Goal: Transaction & Acquisition: Purchase product/service

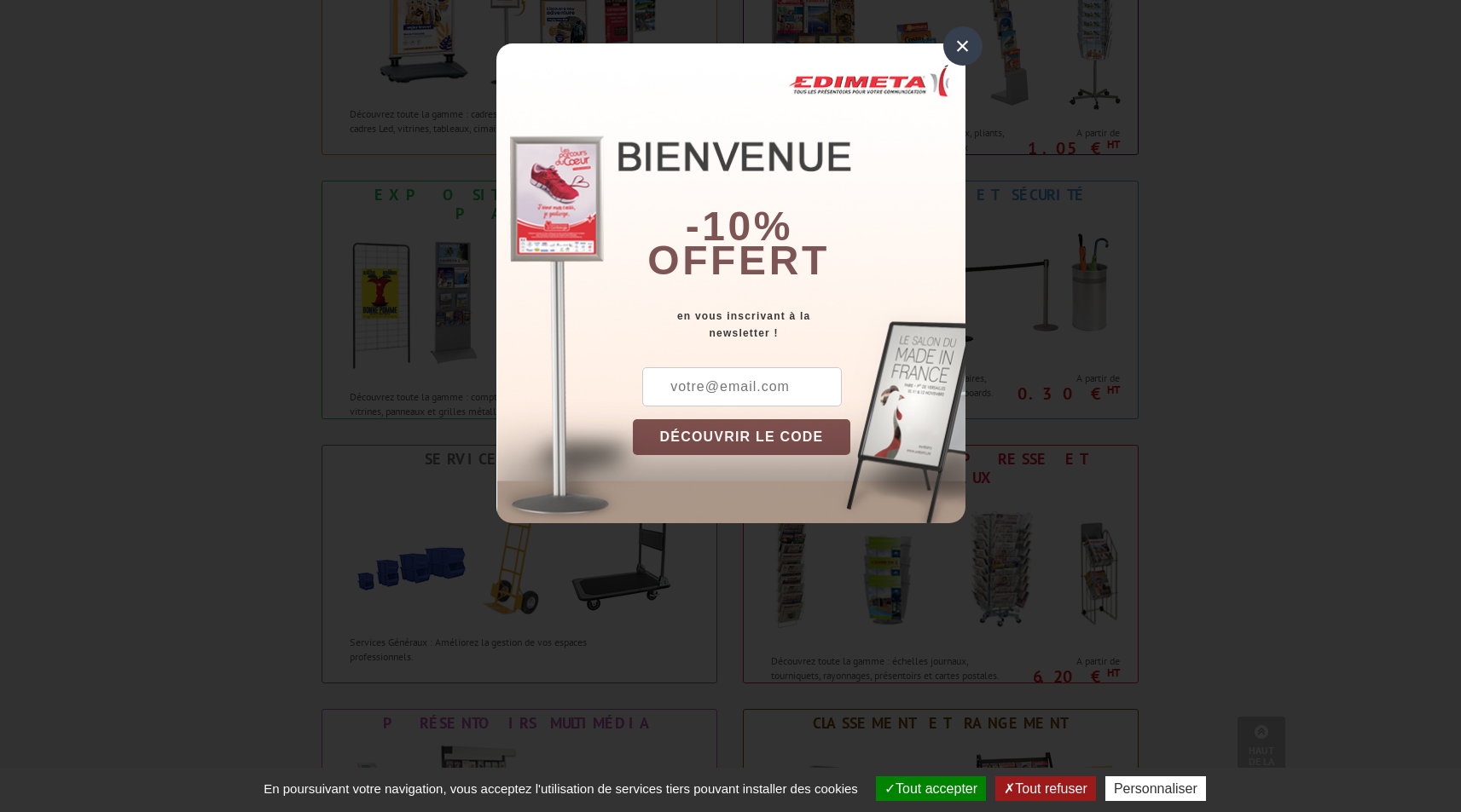
scroll to position [884, 0]
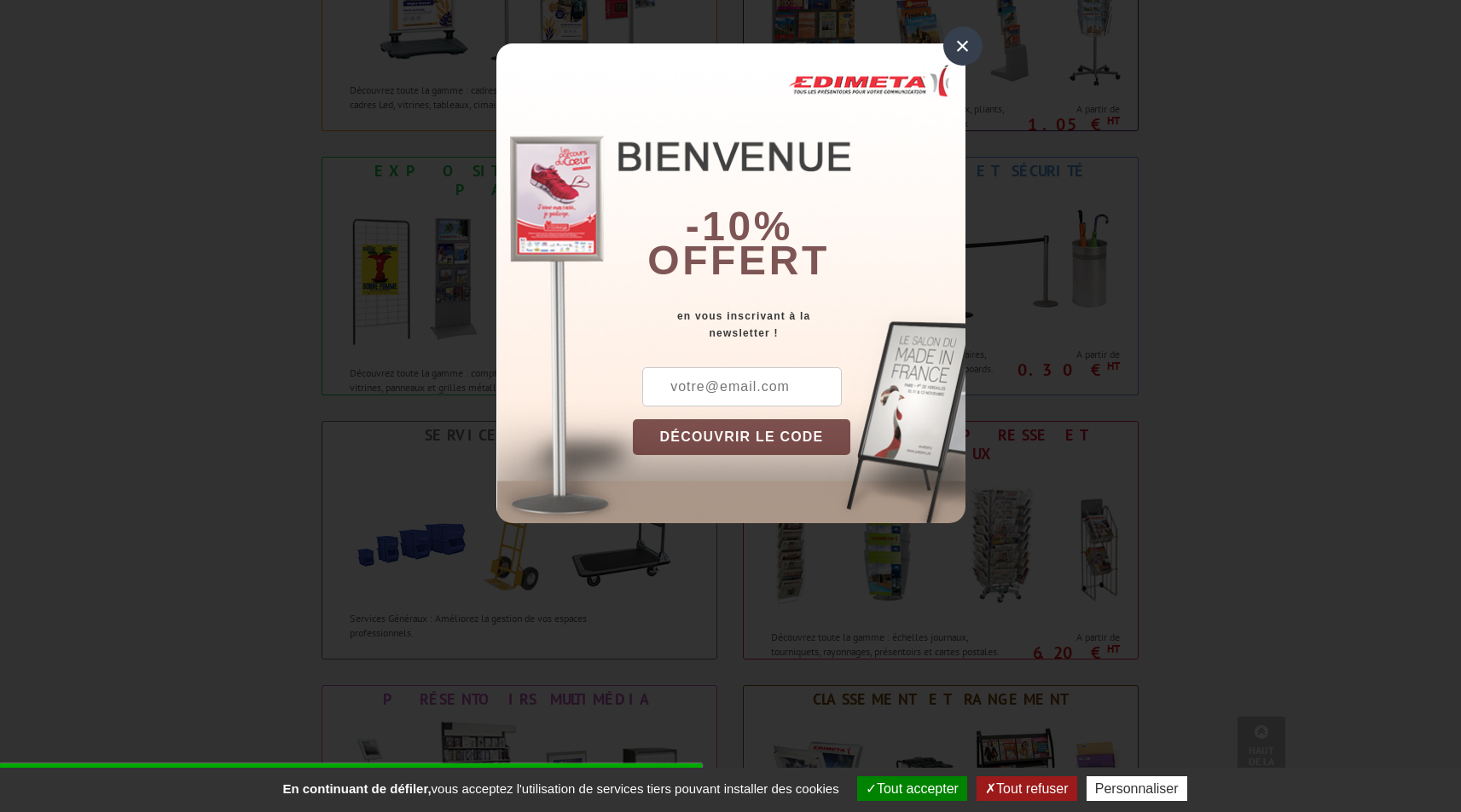
click at [965, 62] on div "×" at bounding box center [963, 46] width 39 height 39
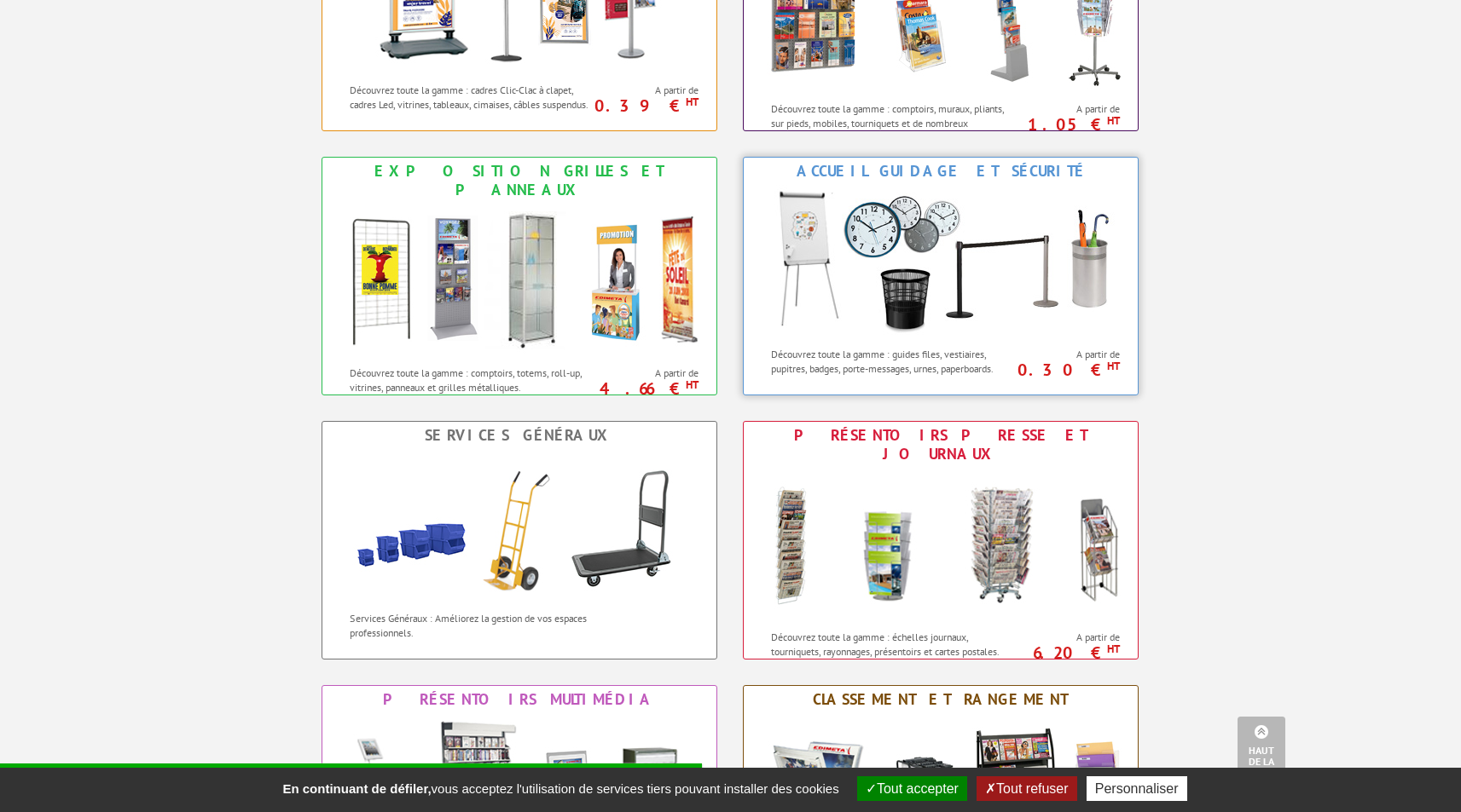
click at [938, 294] on img at bounding box center [940, 261] width 375 height 153
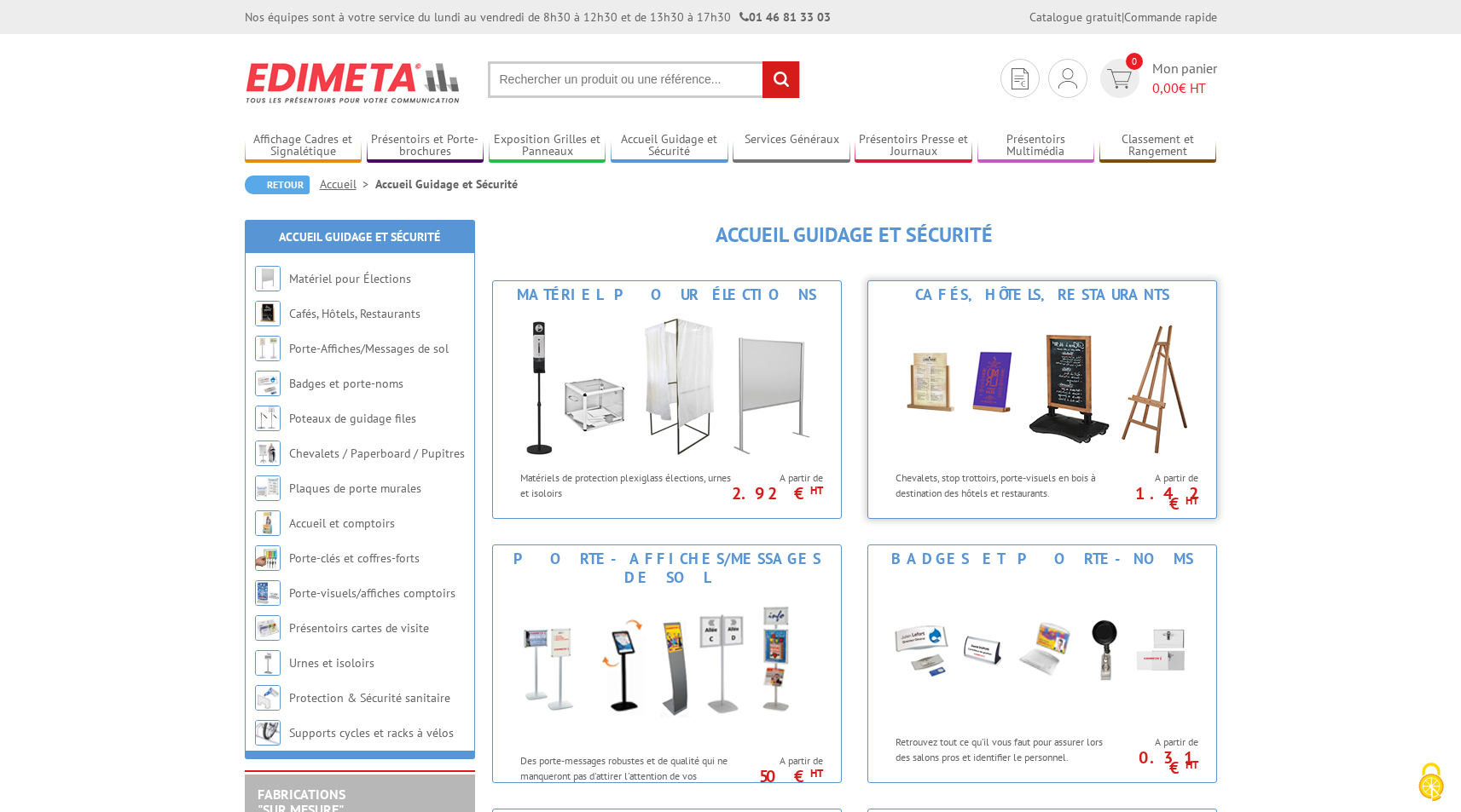
click at [1004, 423] on img at bounding box center [1043, 384] width 316 height 153
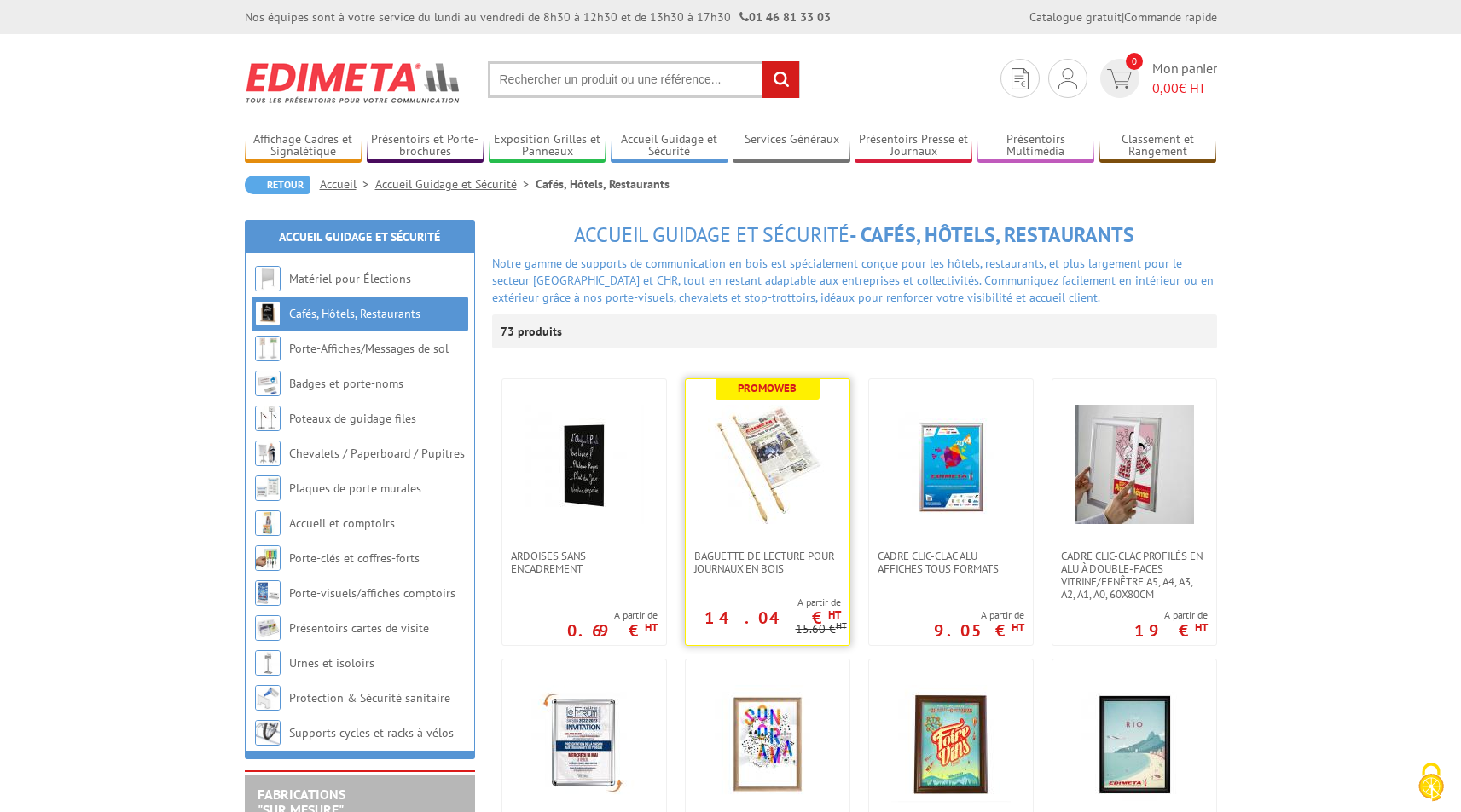
click at [756, 538] on link at bounding box center [767, 464] width 164 height 170
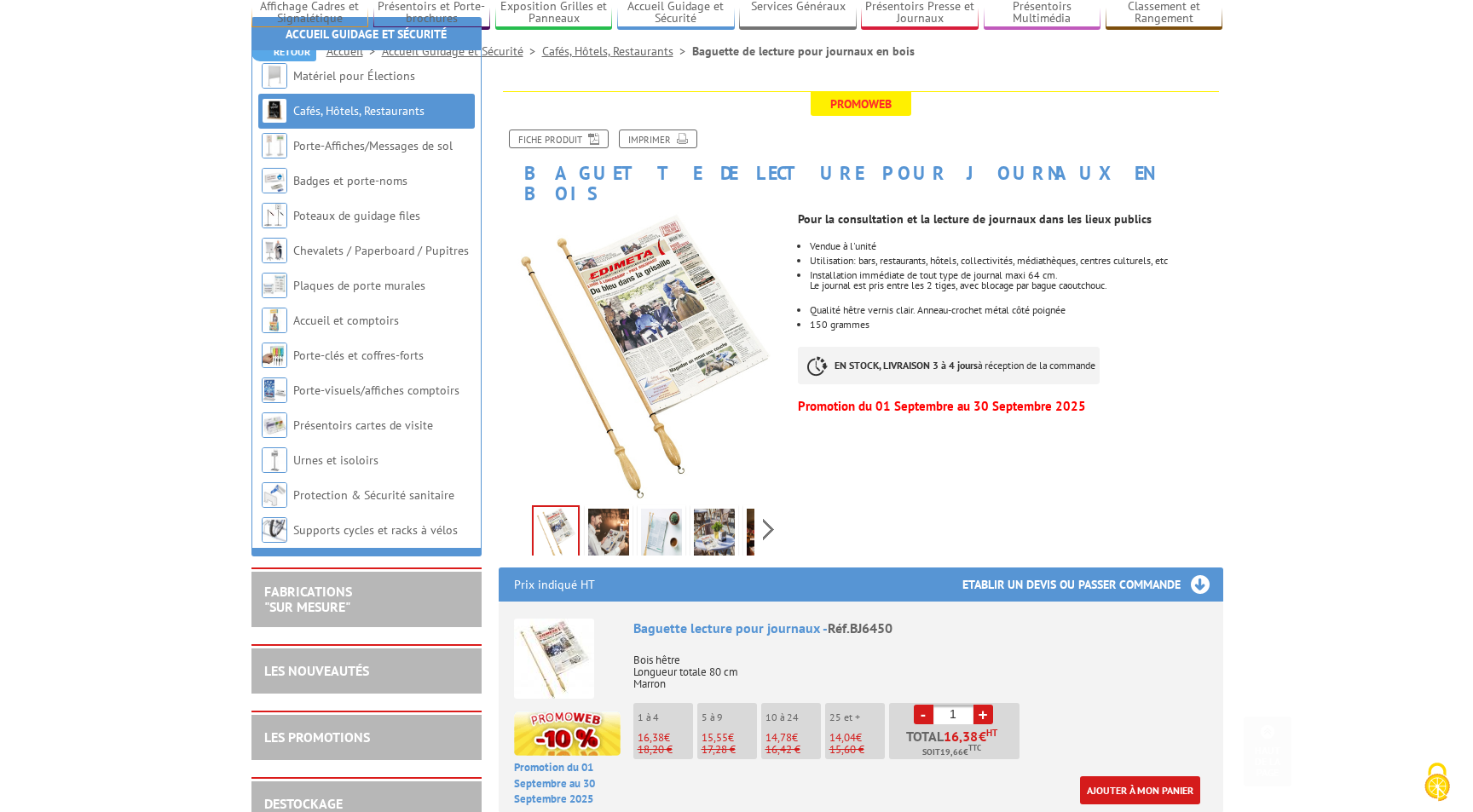
scroll to position [545, 0]
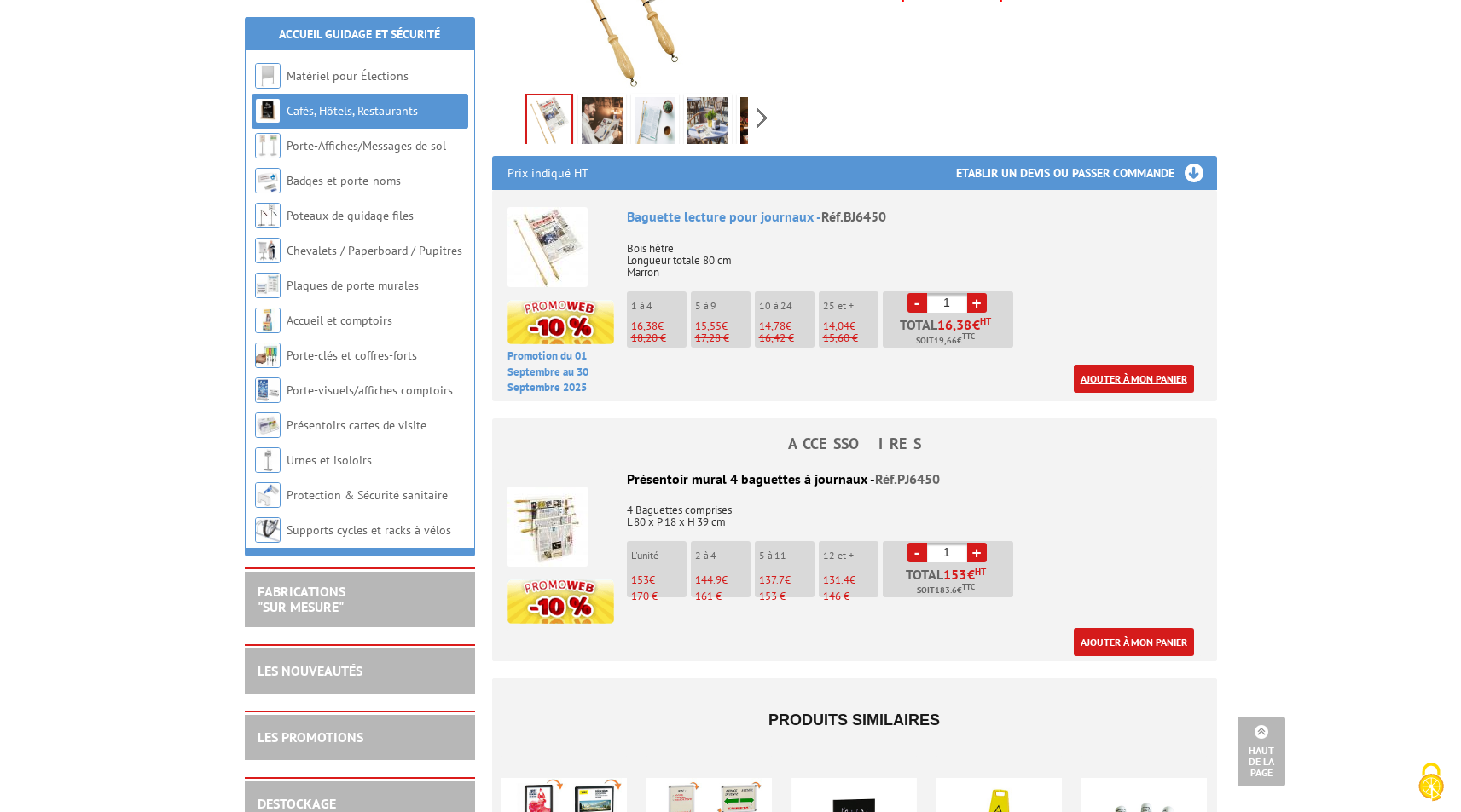
click at [1134, 365] on link "Ajouter à mon panier" at bounding box center [1134, 379] width 120 height 28
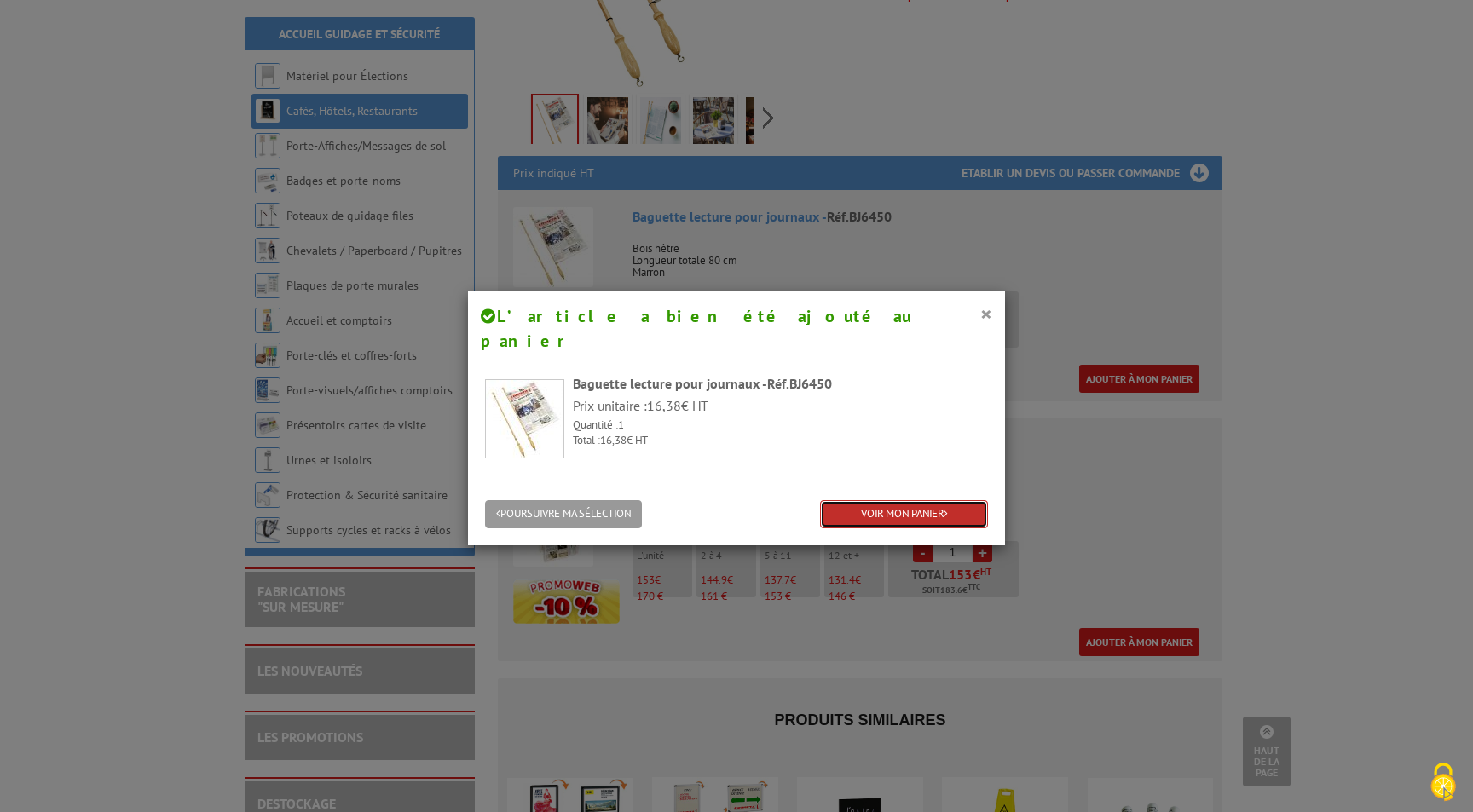
click at [944, 508] on icon at bounding box center [946, 514] width 5 height 11
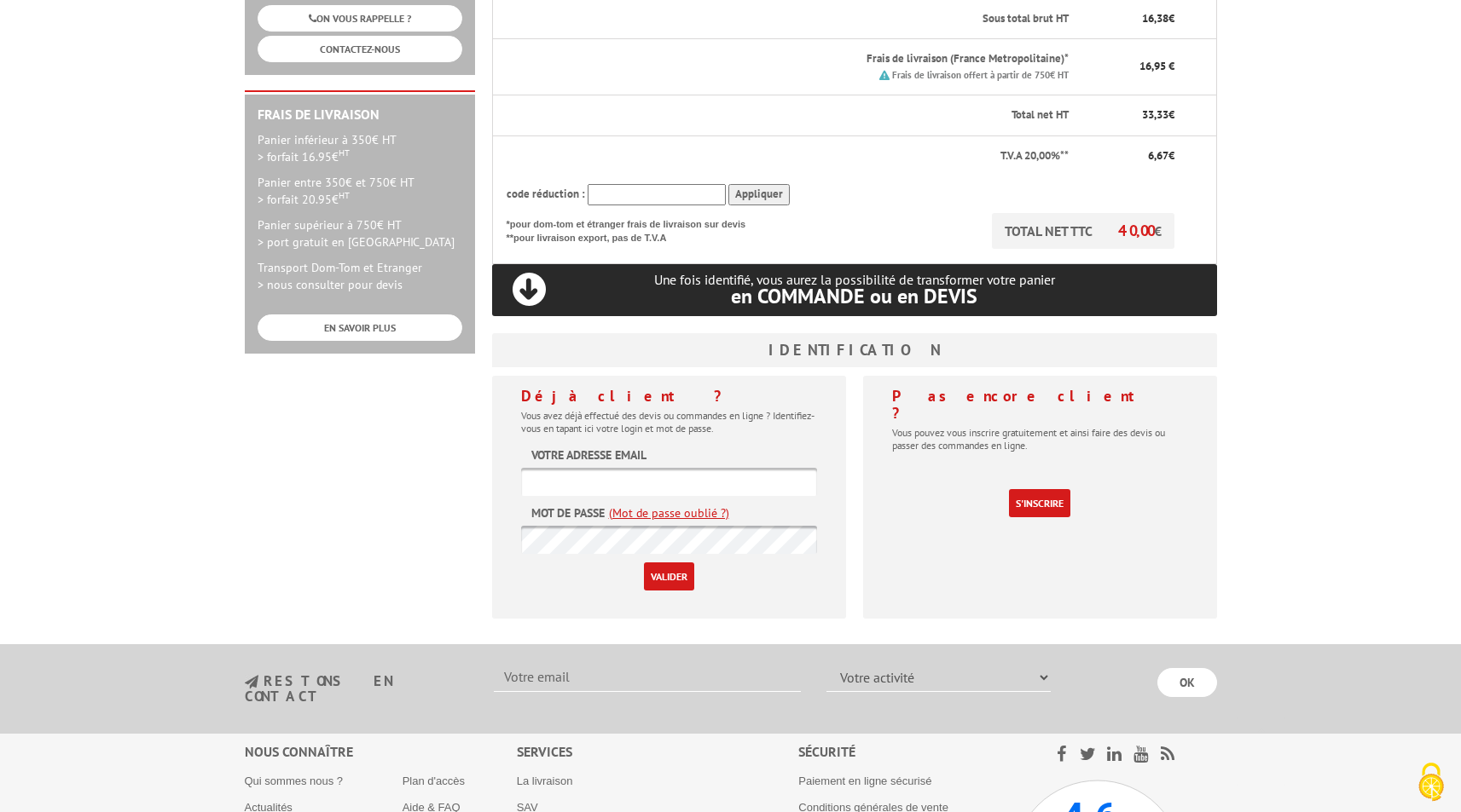
scroll to position [491, 0]
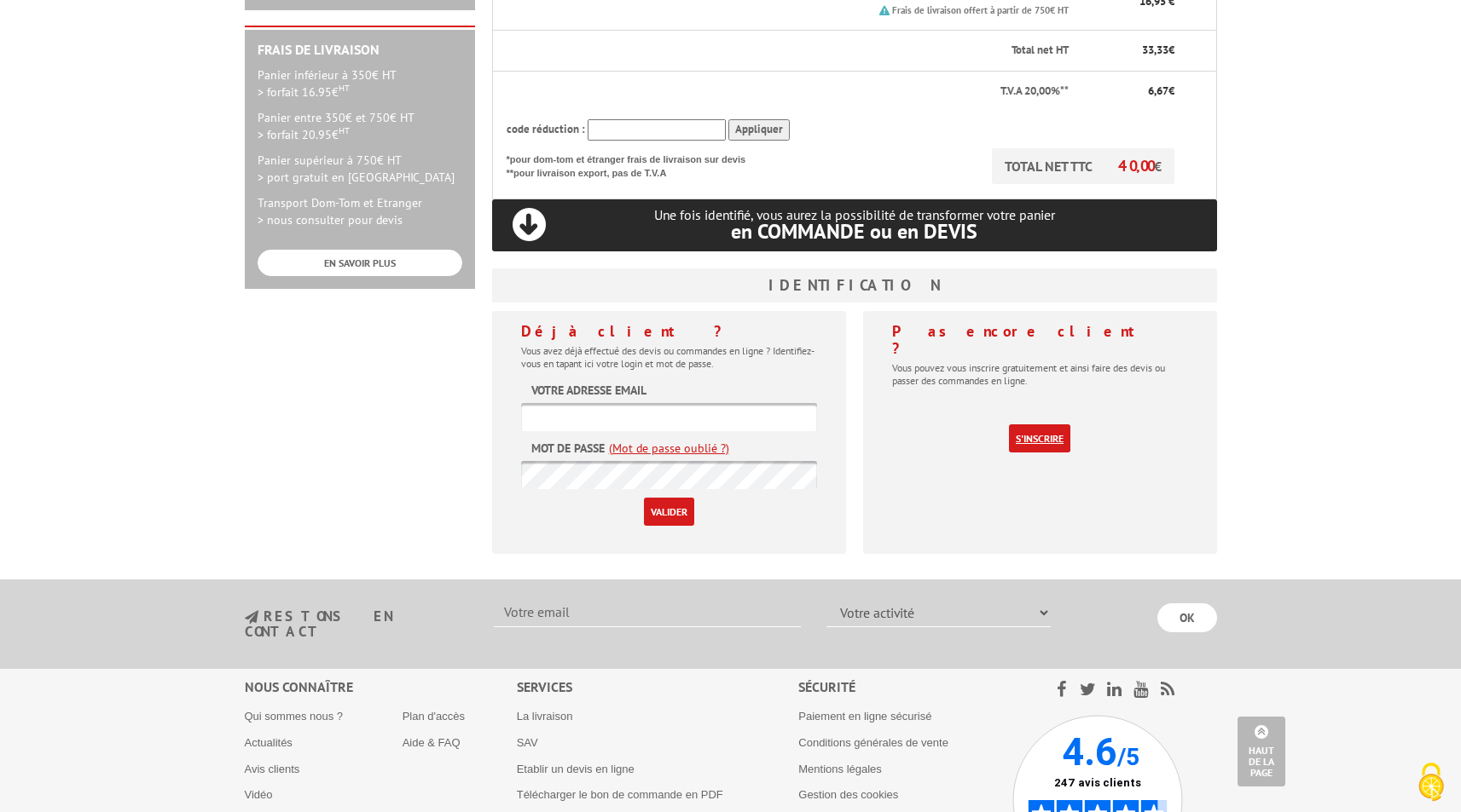
click at [1031, 425] on link "S'inscrire" at bounding box center [1039, 439] width 61 height 28
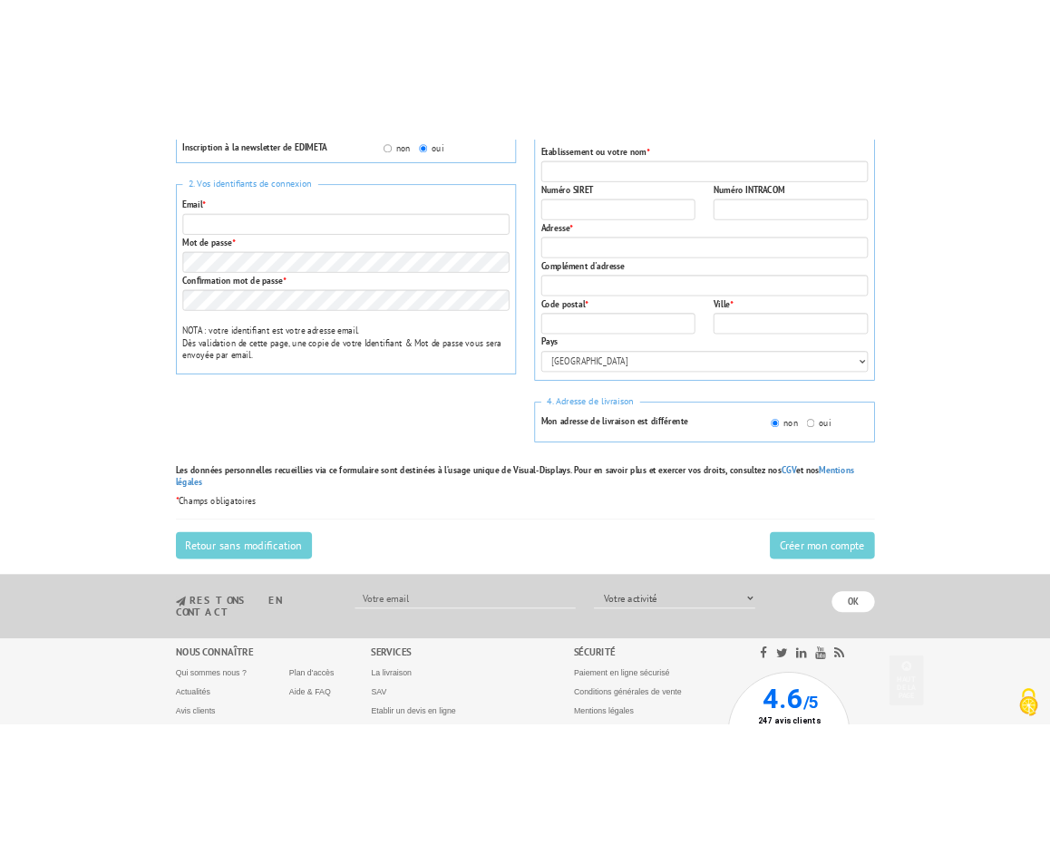
scroll to position [622, 0]
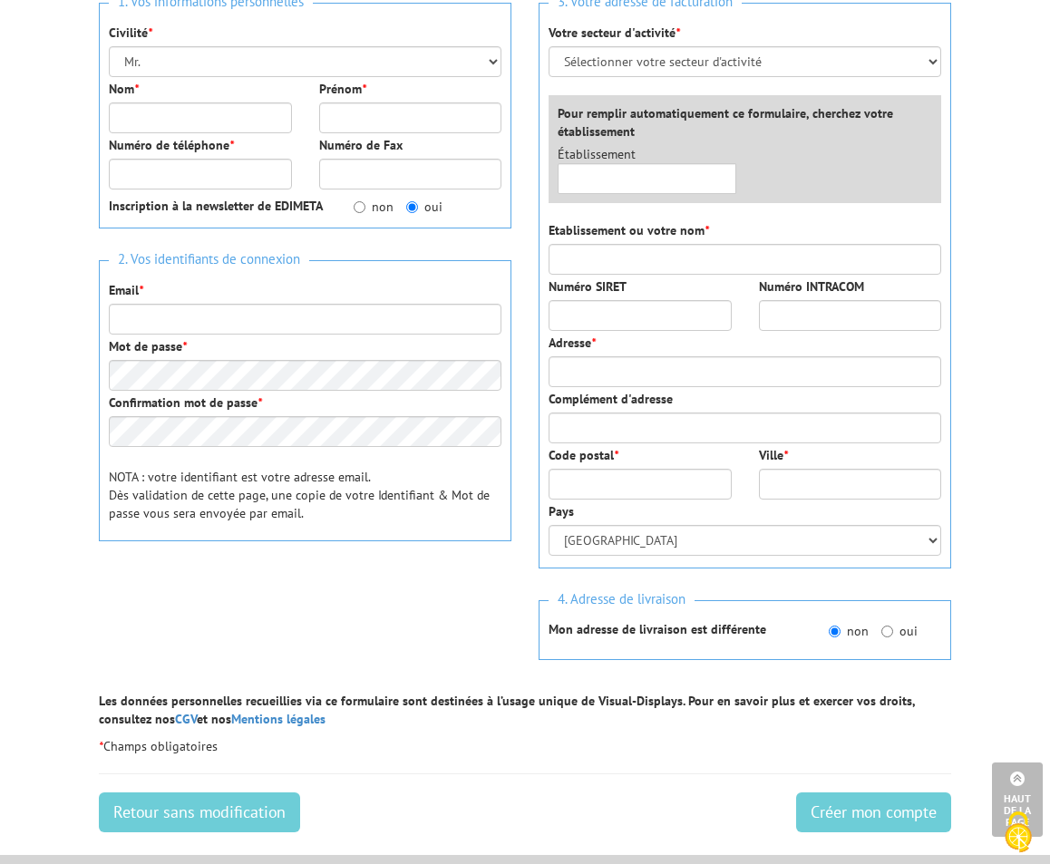
scroll to position [185, 0]
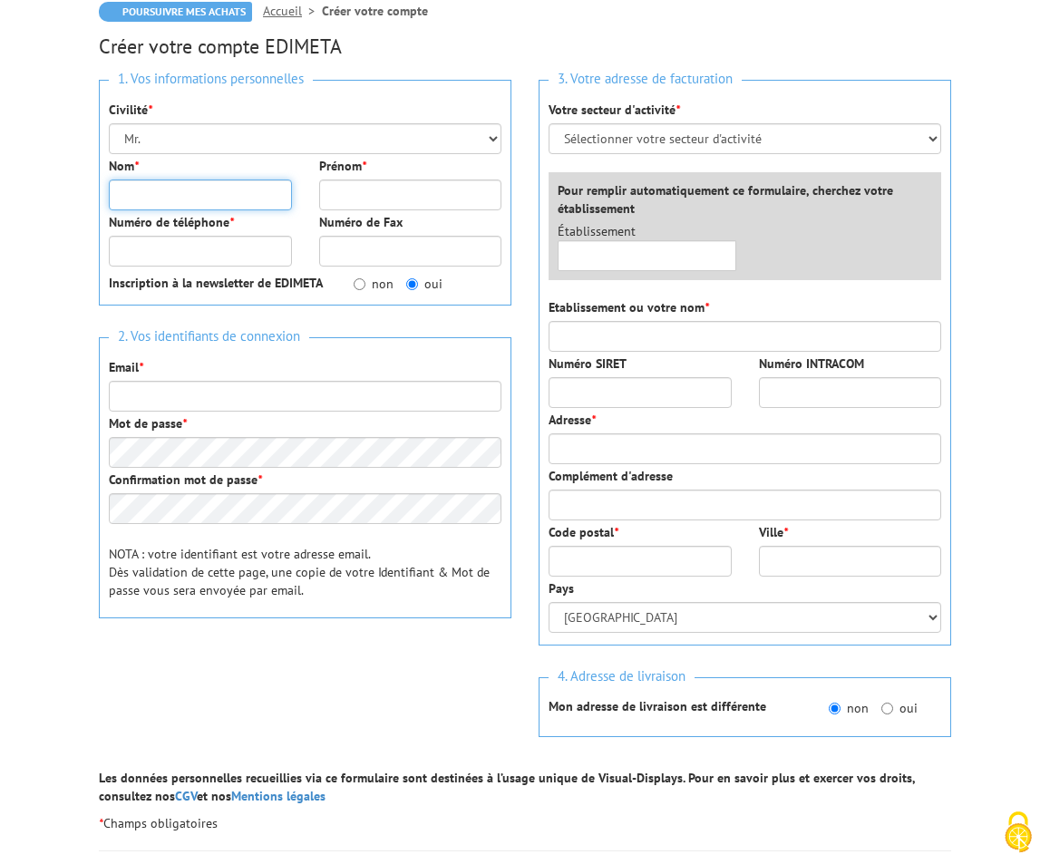
click at [192, 188] on input "Nom *" at bounding box center [200, 195] width 183 height 31
type input "ф"
type input "alex"
click at [384, 200] on input "Prénom *" at bounding box center [410, 195] width 183 height 31
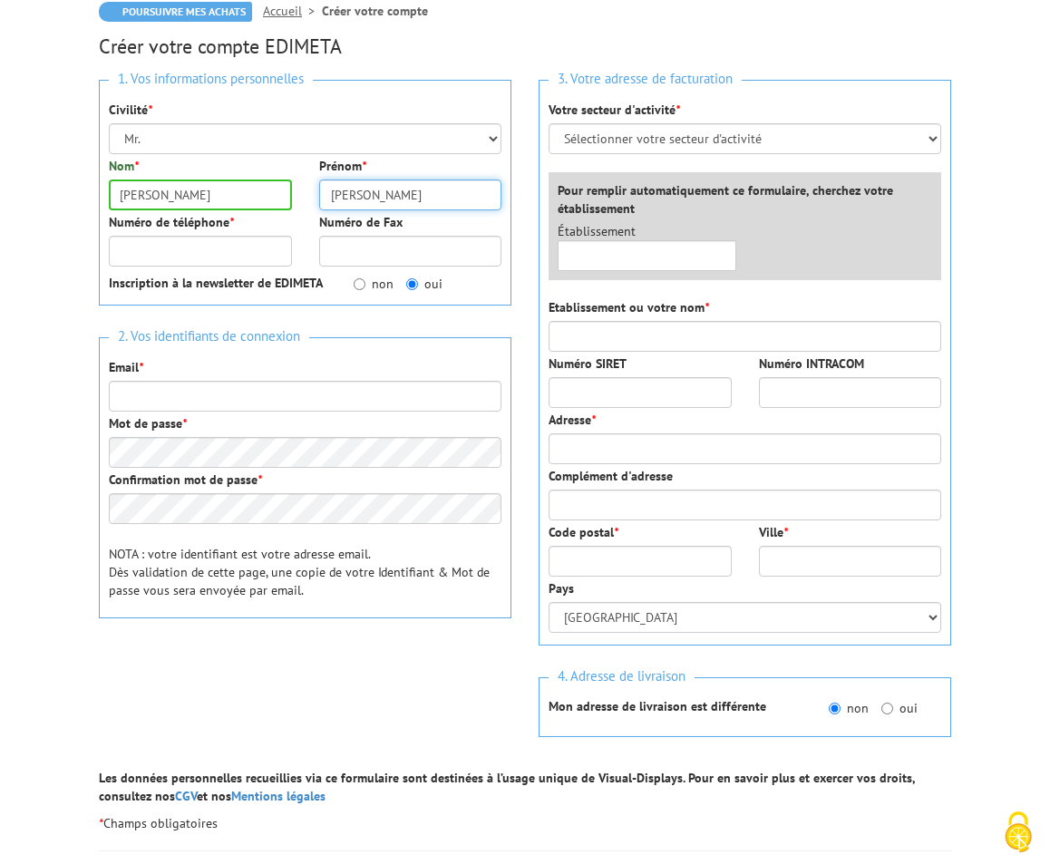
type input "miller"
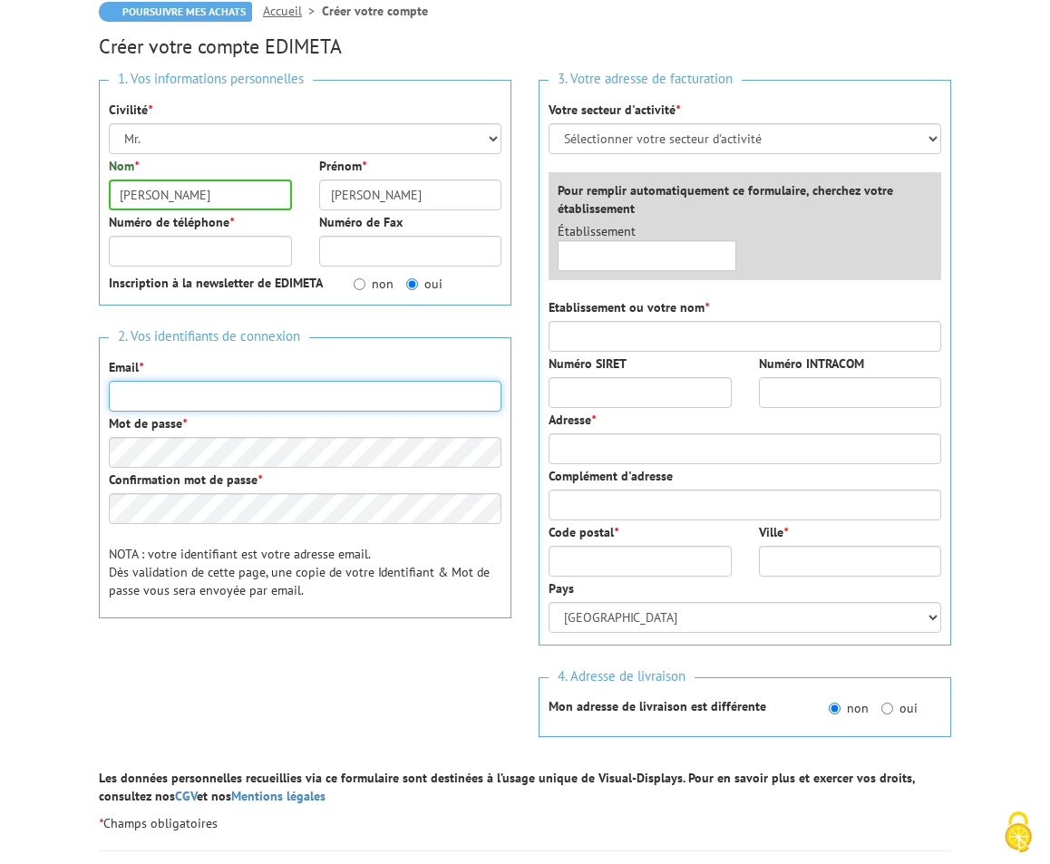
click at [246, 397] on input "Email *" at bounding box center [305, 396] width 393 height 31
drag, startPoint x: 258, startPoint y: 397, endPoint x: 0, endPoint y: 384, distance: 258.8
click at [0, 384] on body "Nos équipes sont à votre service du lundi au vendredi de 8h30 à 12h30 et de 13h…" at bounding box center [525, 590] width 1050 height 1551
type input "f32niom@gmail.com"
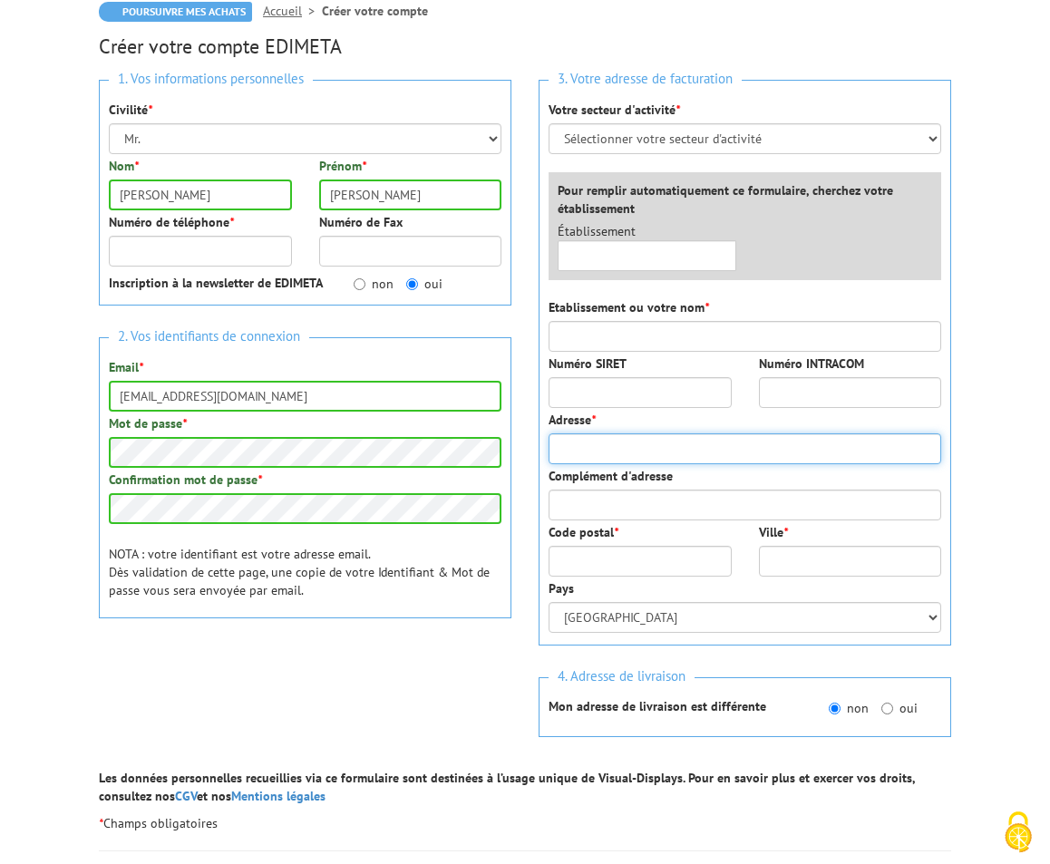
click at [632, 453] on input "Adresse *" at bounding box center [745, 449] width 393 height 31
type input "20 rue blvd"
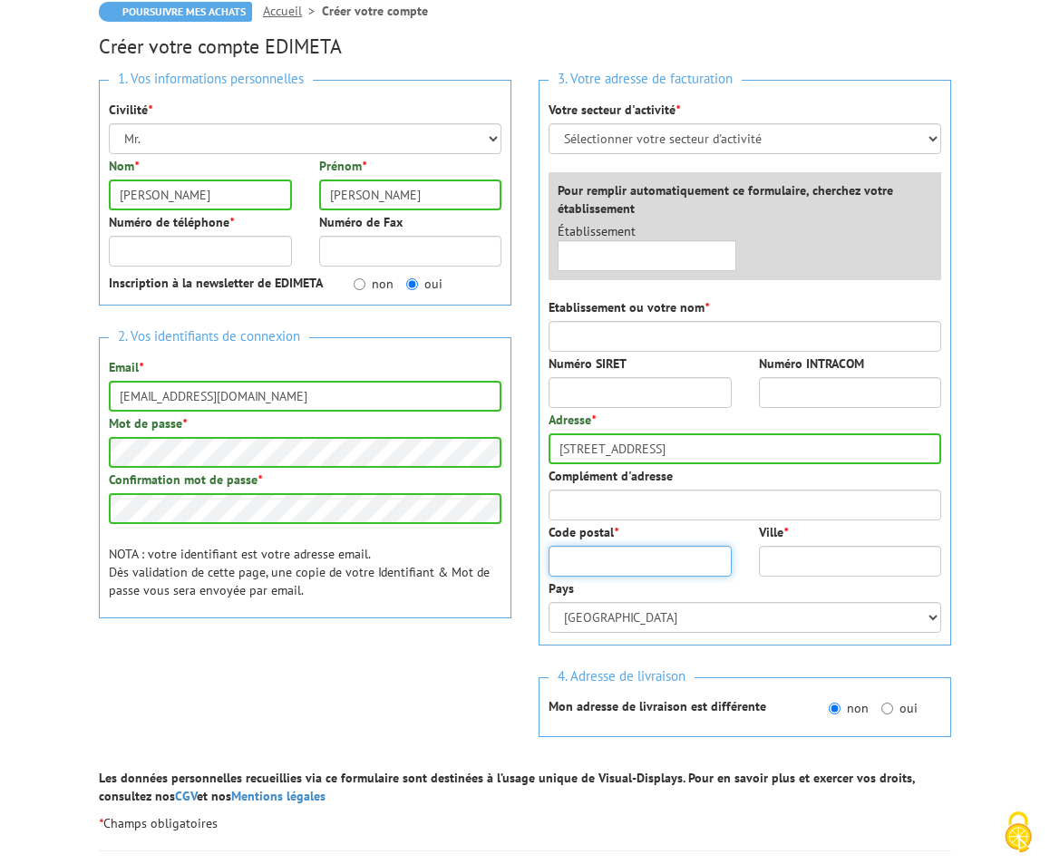
click at [618, 566] on input "Code postal *" at bounding box center [640, 561] width 183 height 31
type input "75010"
click at [828, 554] on input "Ville *" at bounding box center [850, 561] width 183 height 31
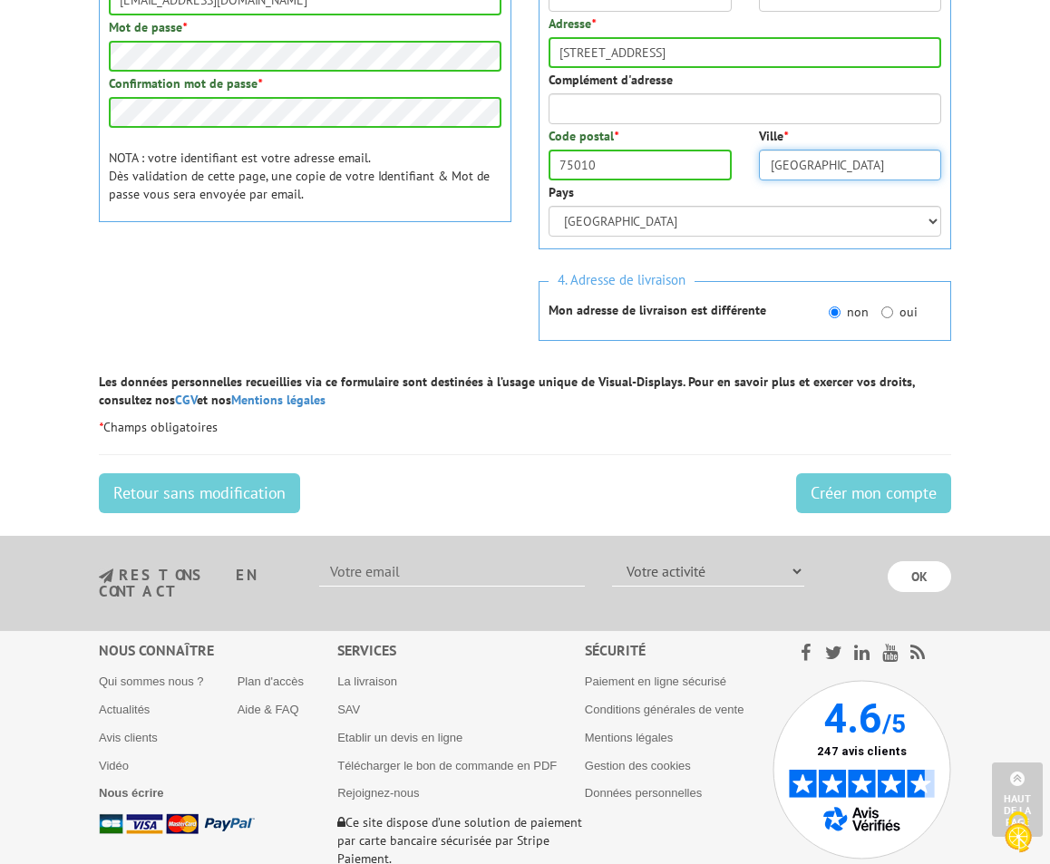
scroll to position [616, 0]
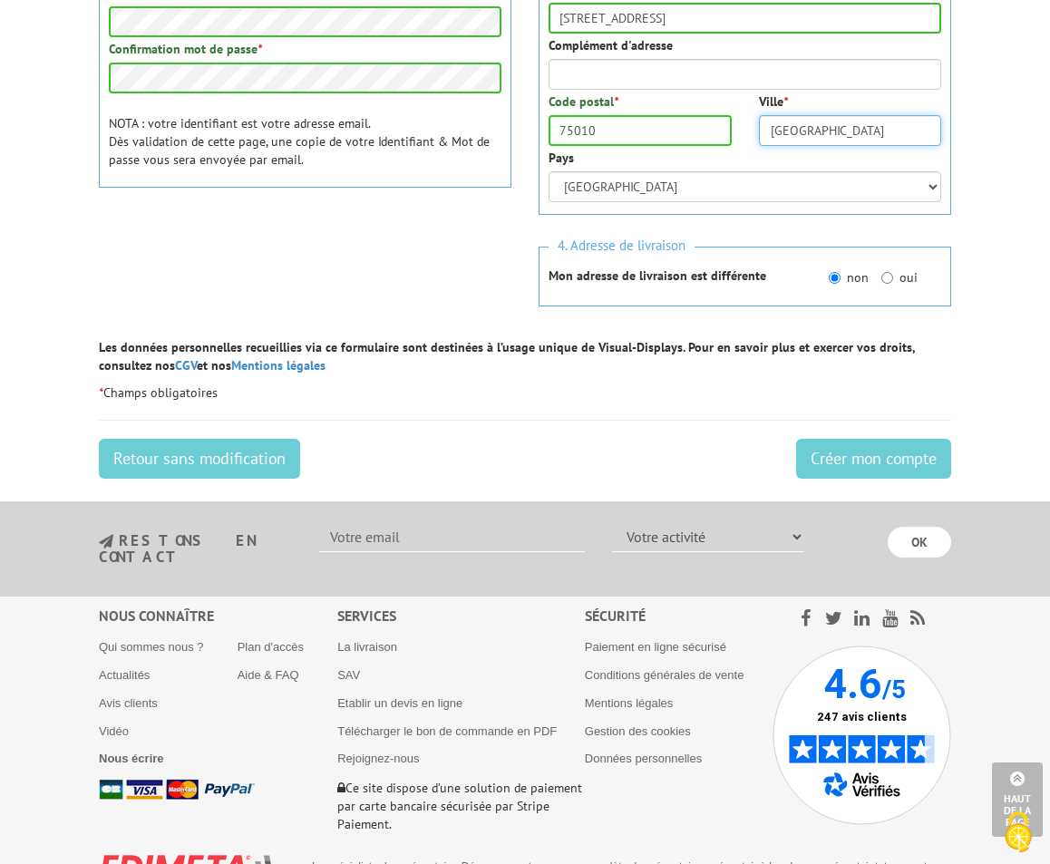
type input "Paris"
click at [459, 420] on hr at bounding box center [525, 420] width 853 height 1
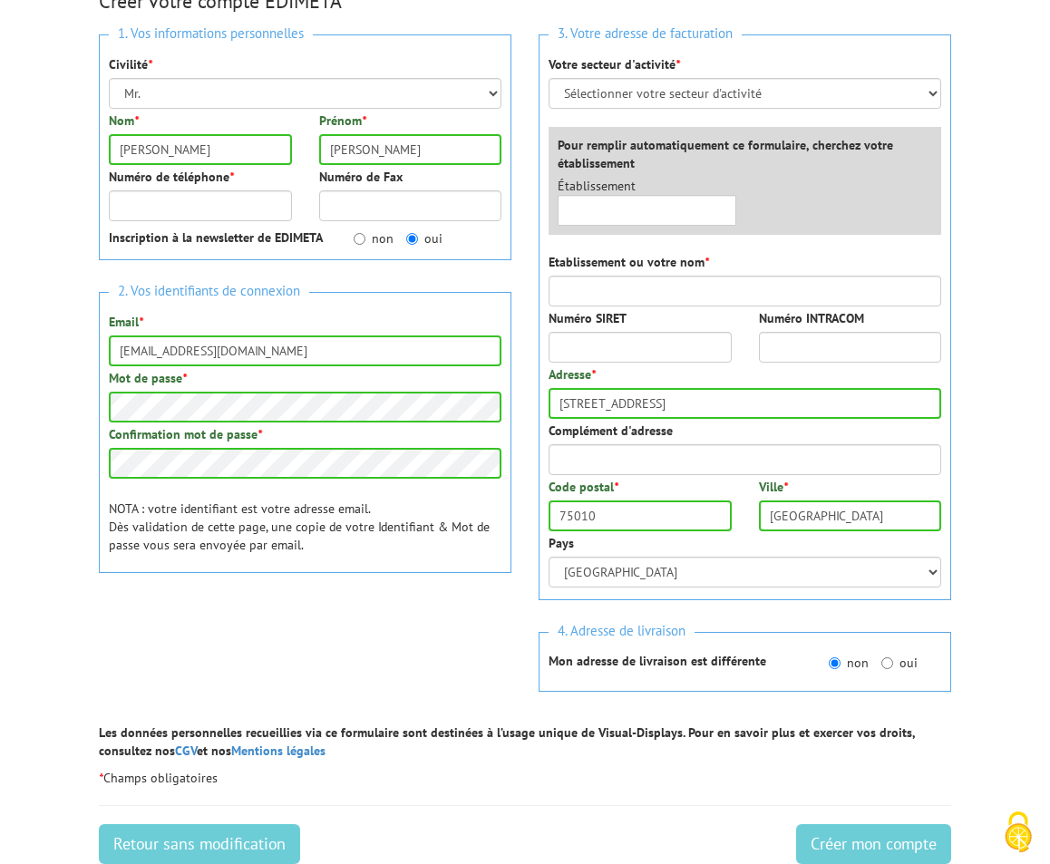
scroll to position [174, 0]
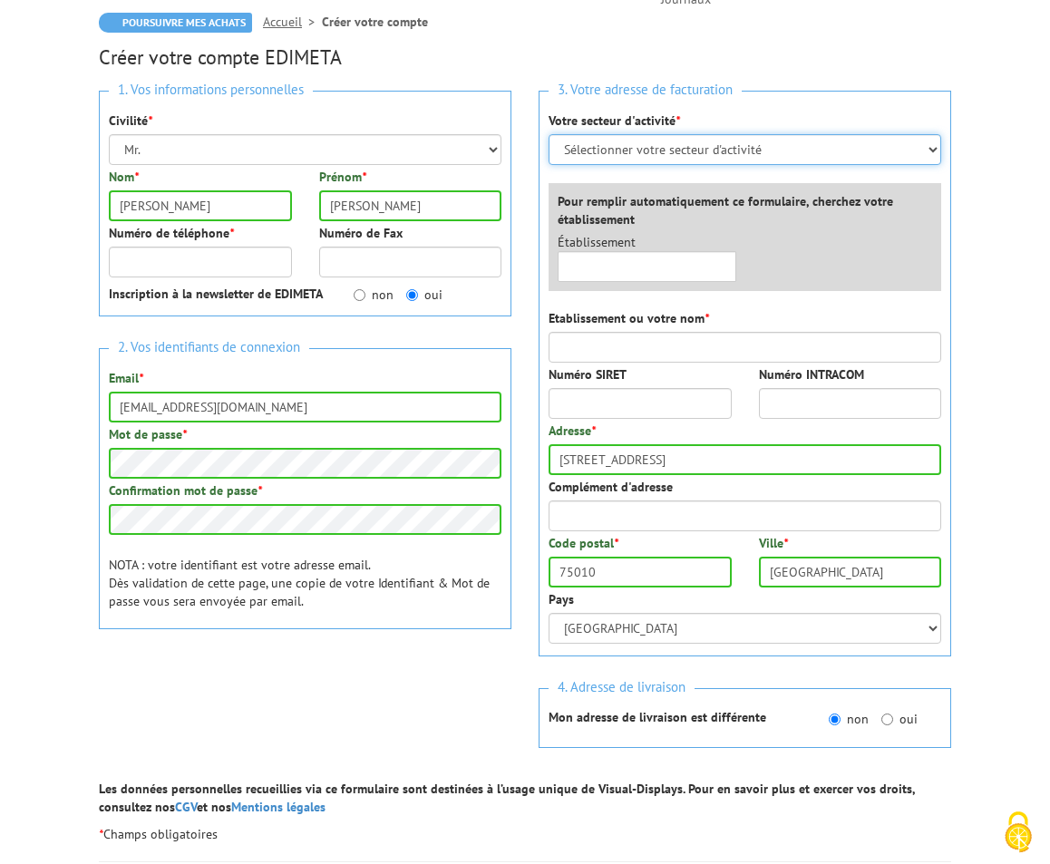
click at [623, 148] on select "Sélectionner votre secteur d'activité Administrations et collectivités Magasins…" at bounding box center [745, 149] width 393 height 31
select select "877"
click at [549, 134] on select "Sélectionner votre secteur d'activité Administrations et collectivités Magasins…" at bounding box center [745, 149] width 393 height 31
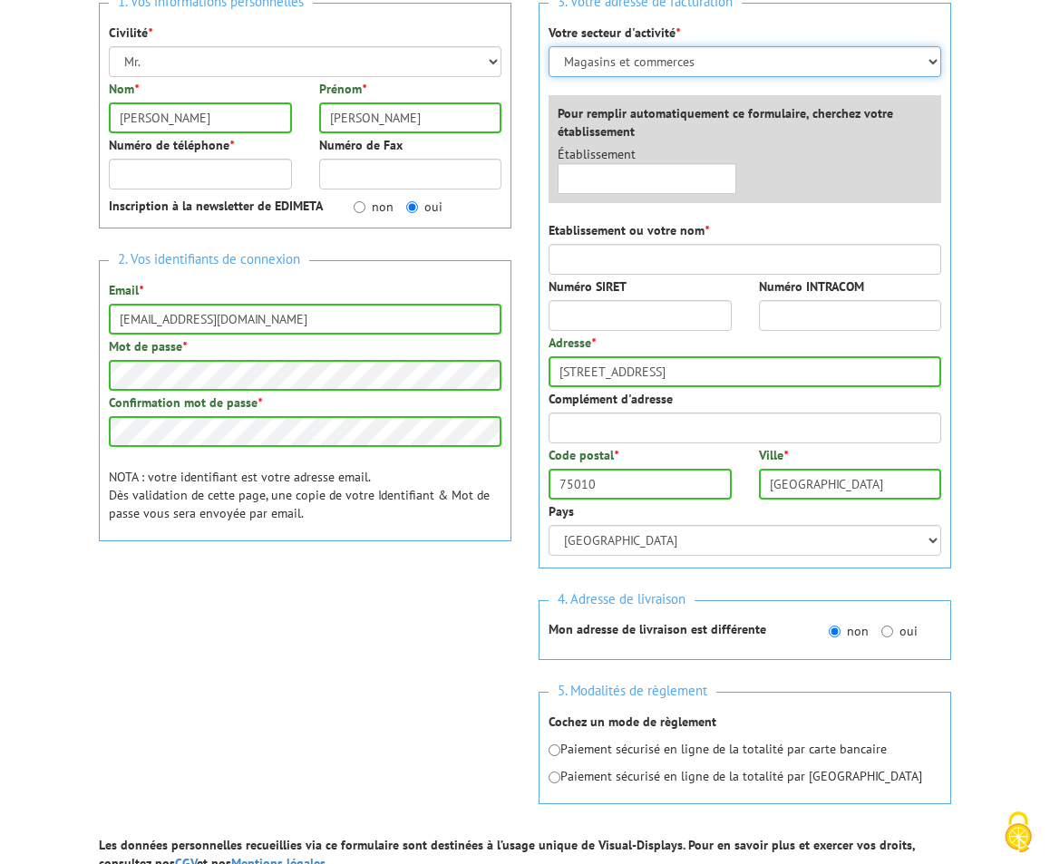
scroll to position [668, 0]
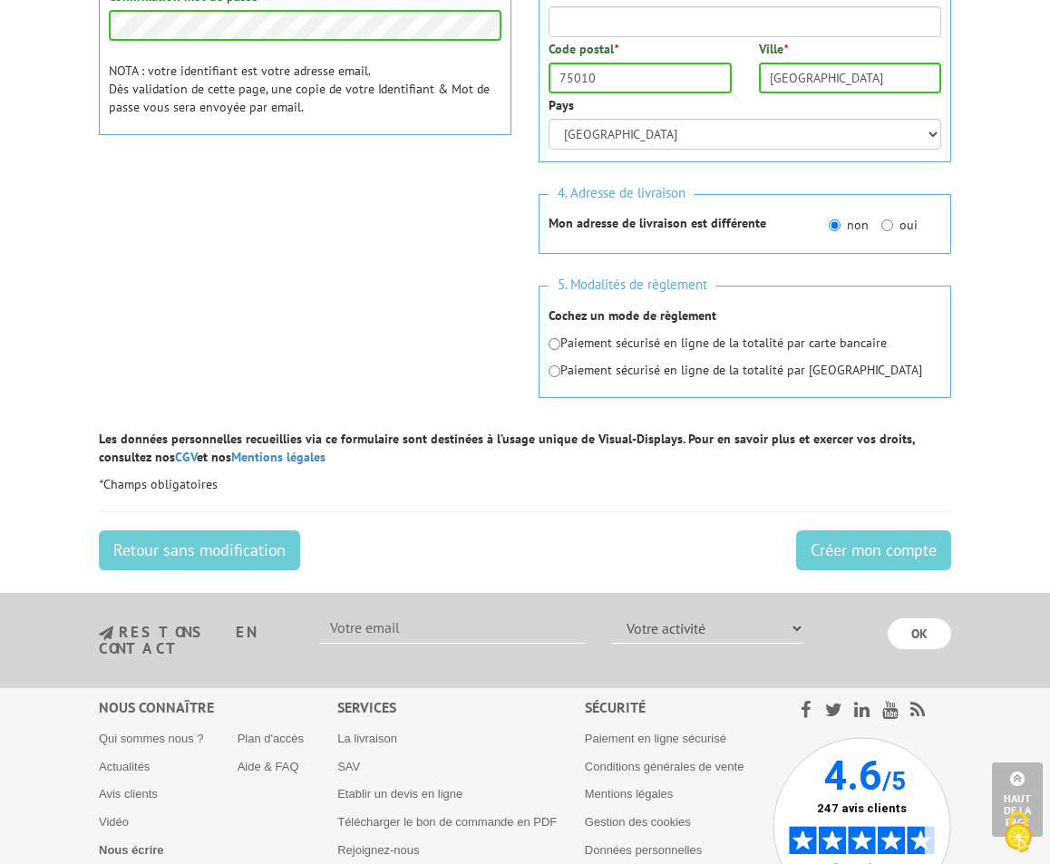
click at [603, 346] on p "Paiement sécurisé en ligne de la totalité par carte bancaire" at bounding box center [745, 343] width 393 height 18
click at [554, 346] on input "radio" at bounding box center [555, 344] width 12 height 12
radio input "true"
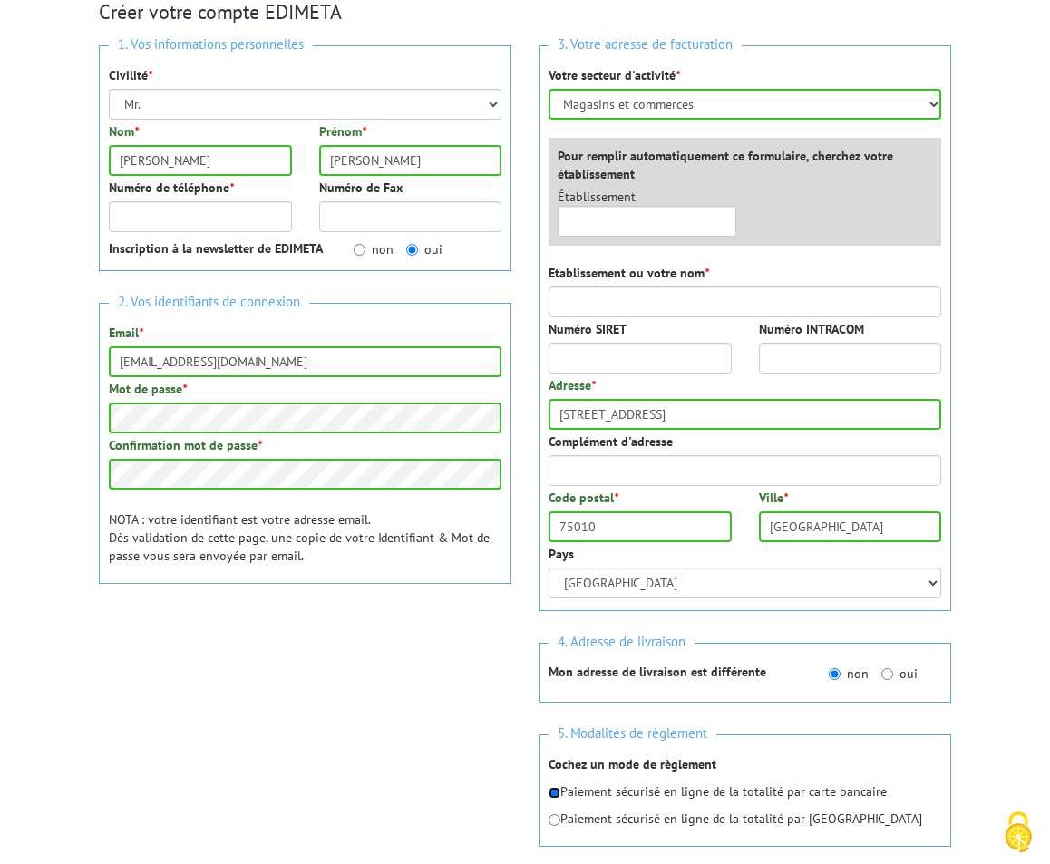
scroll to position [0, 0]
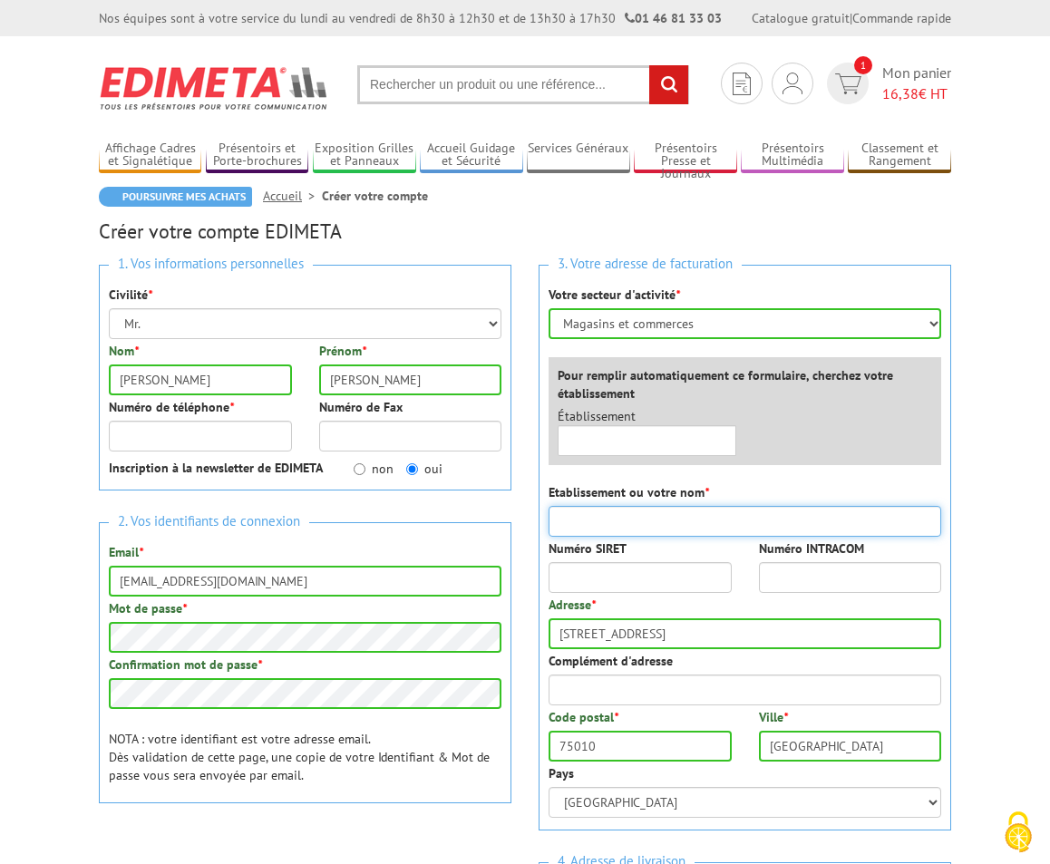
click at [674, 523] on input "Etablissement ou votre nom *" at bounding box center [745, 521] width 393 height 31
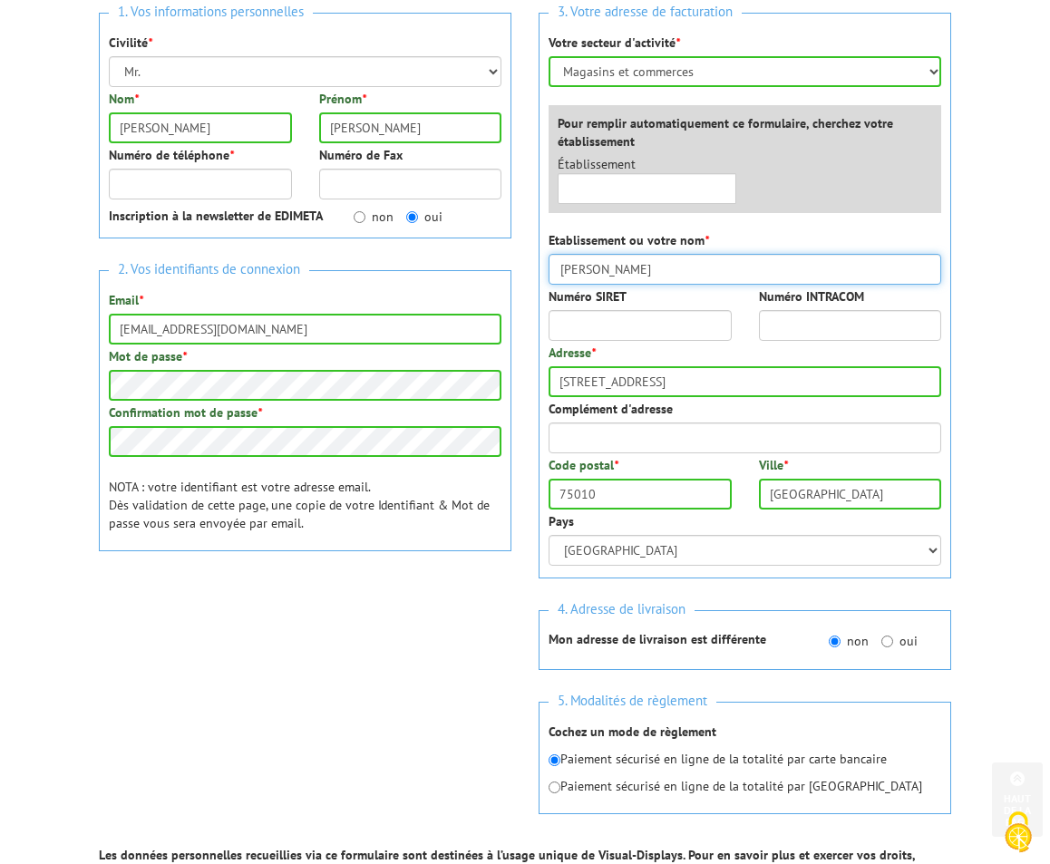
scroll to position [567, 0]
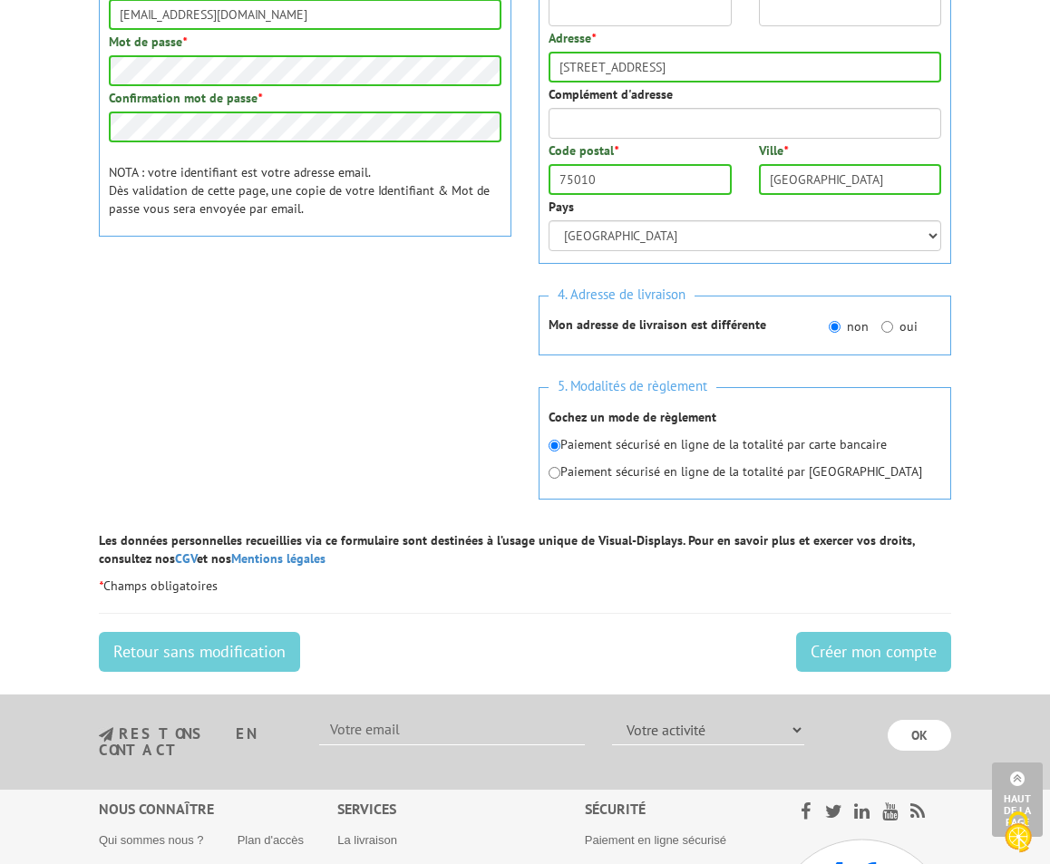
type input "alex Miller"
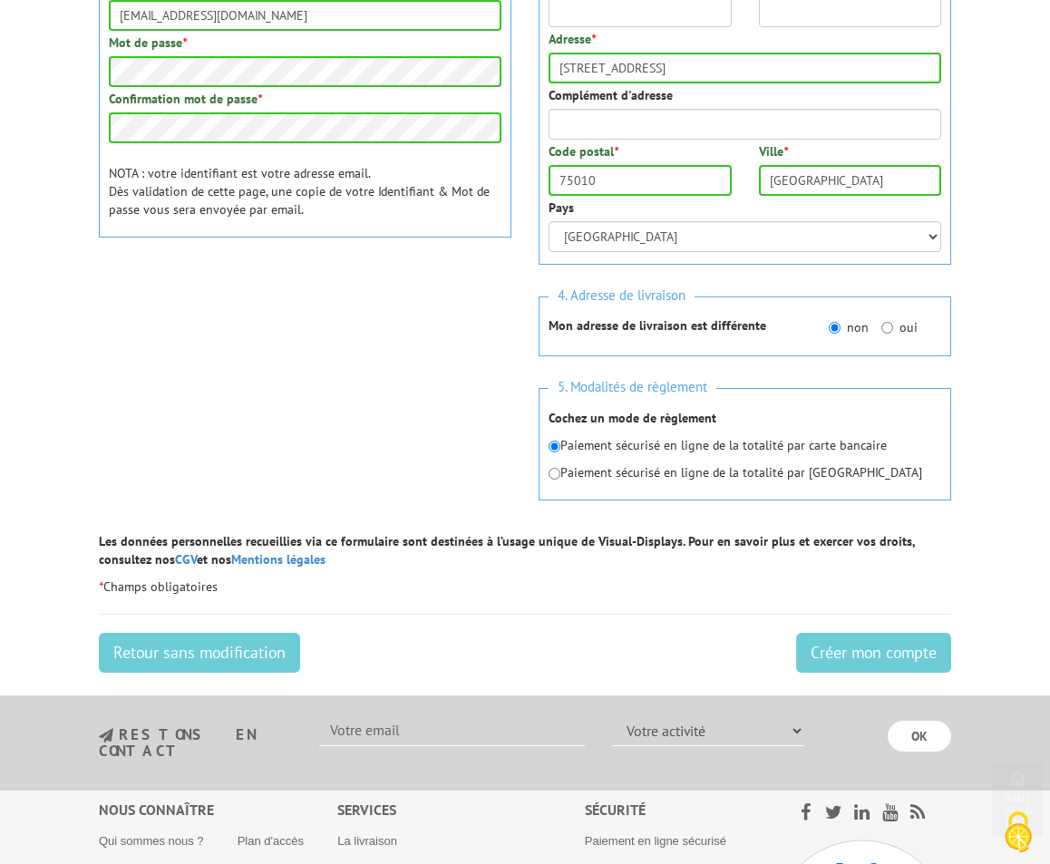
scroll to position [677, 0]
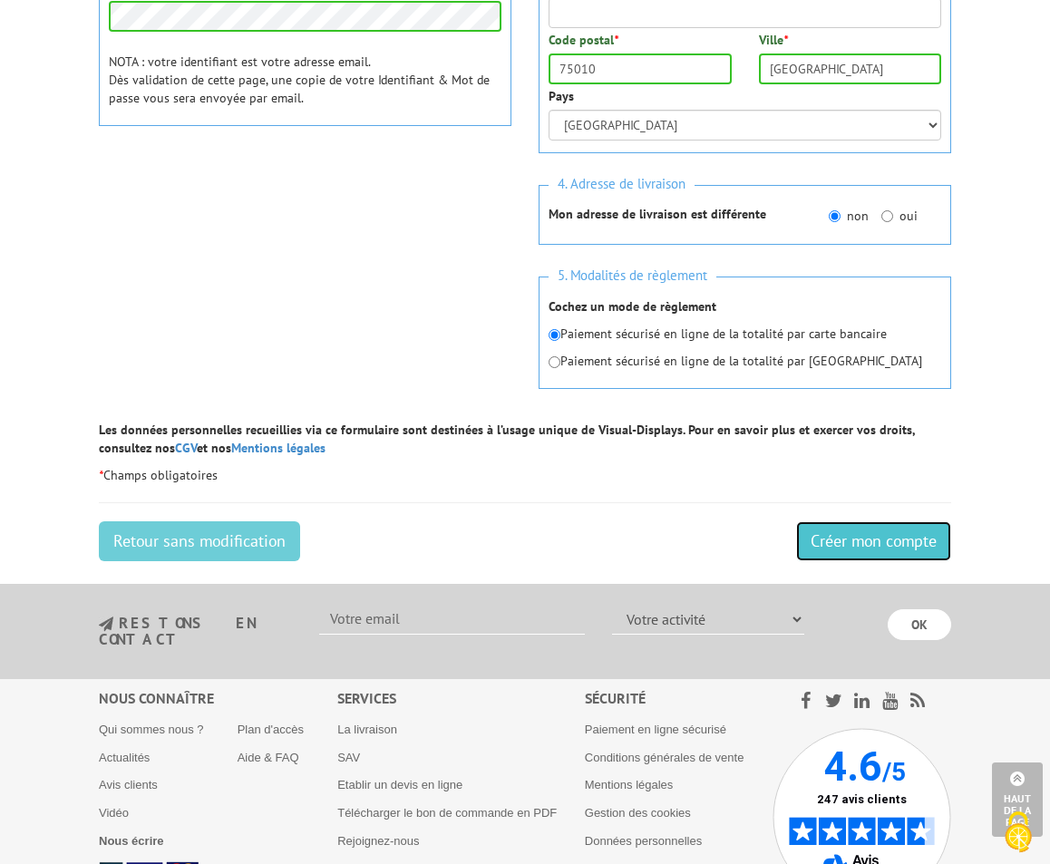
click at [865, 537] on input "Créer mon compte" at bounding box center [873, 541] width 155 height 40
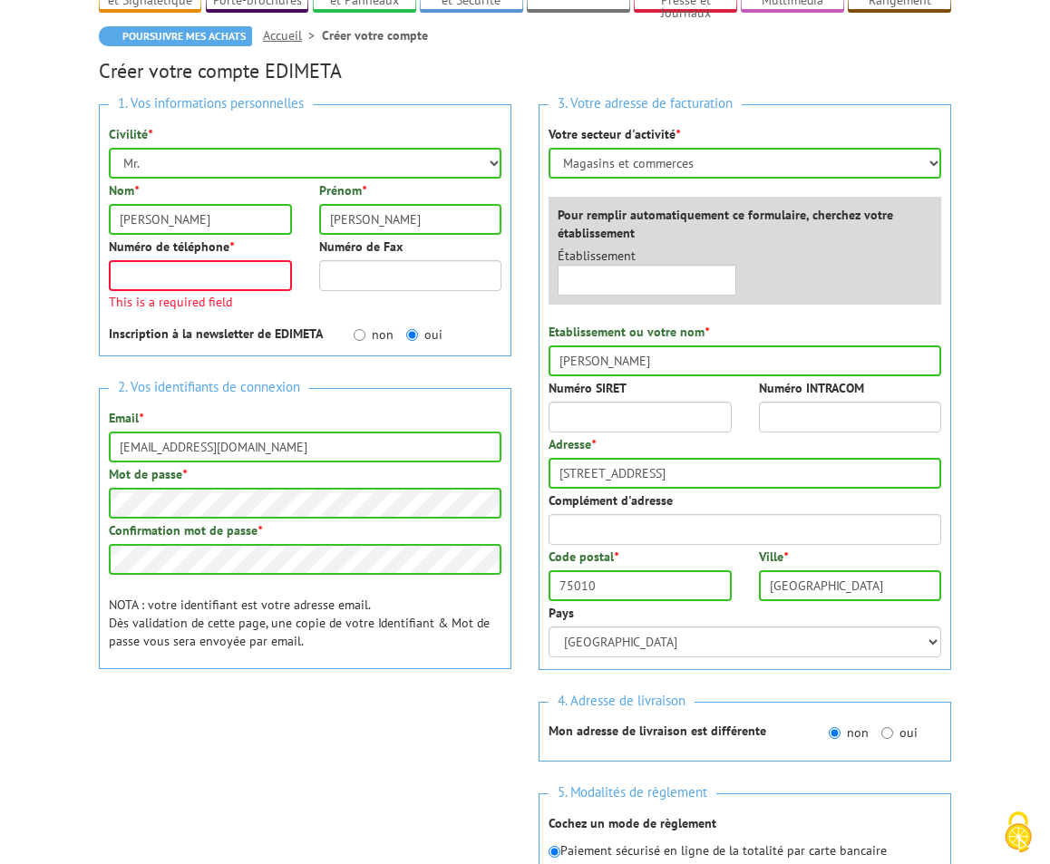
scroll to position [148, 0]
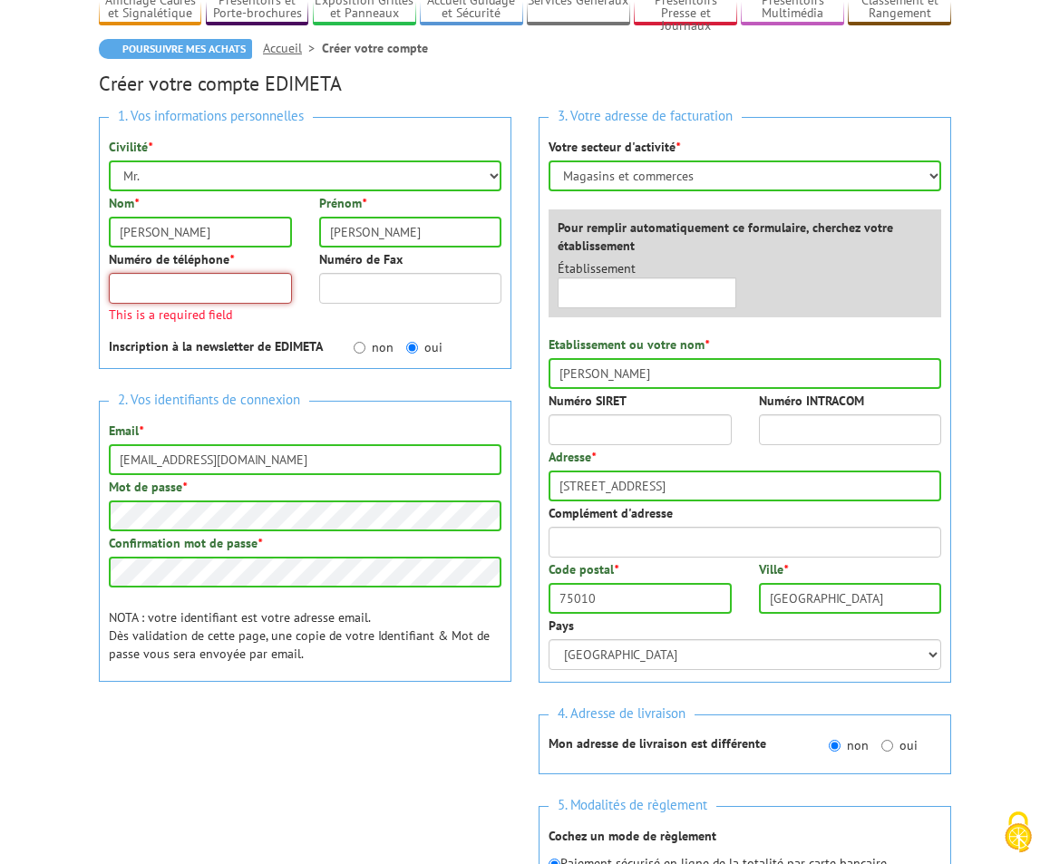
click at [215, 277] on input "Numéro de téléphone *" at bounding box center [200, 288] width 183 height 31
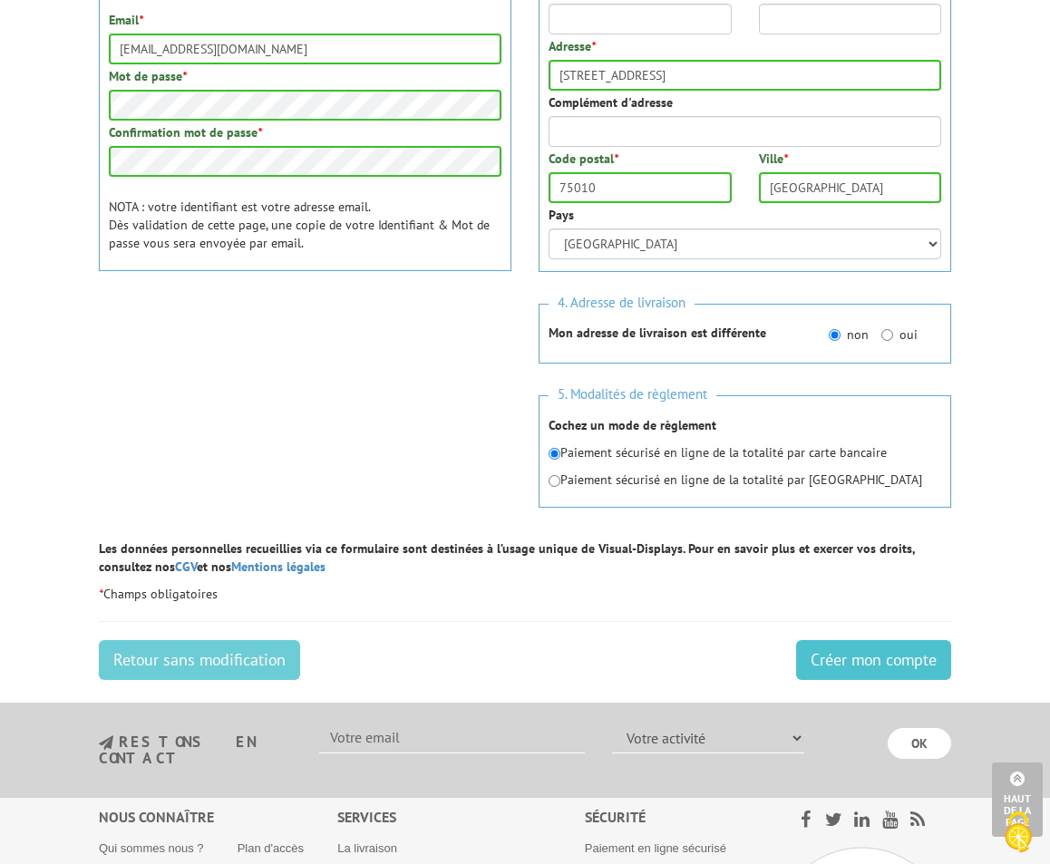
type input "300900222"
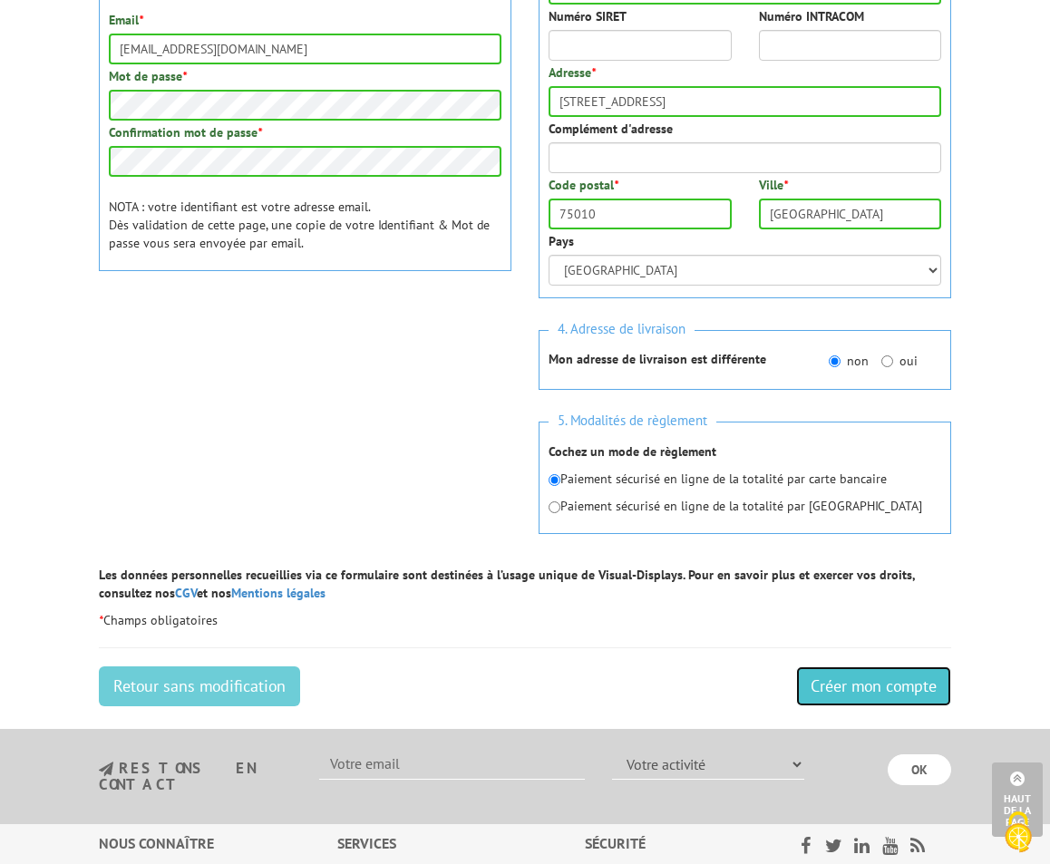
click at [903, 661] on form "1. Vos informations personnelles Civilité * Mr. Mme. Mlle. Nom * alex Prénom * …" at bounding box center [525, 217] width 853 height 996
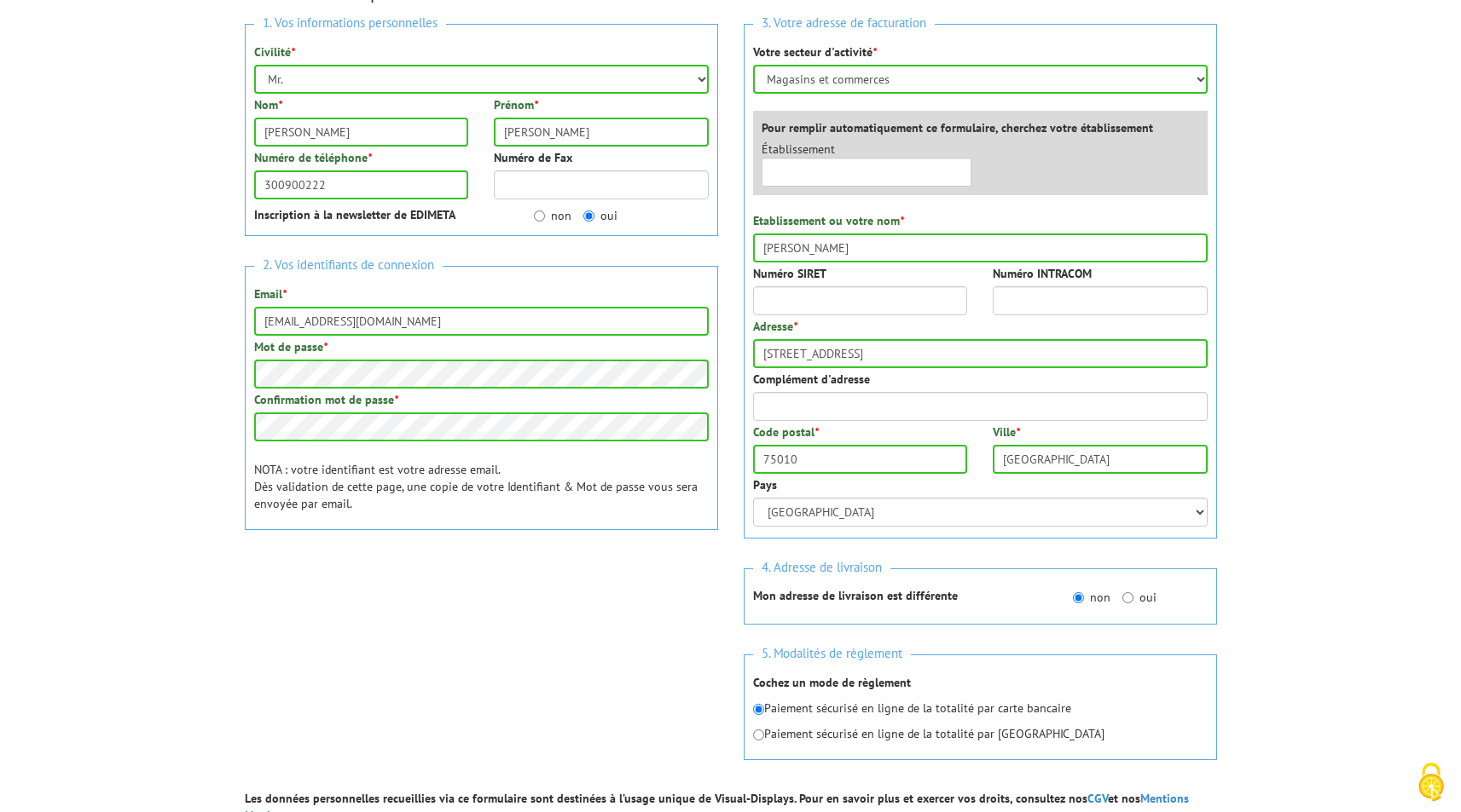
scroll to position [454, 0]
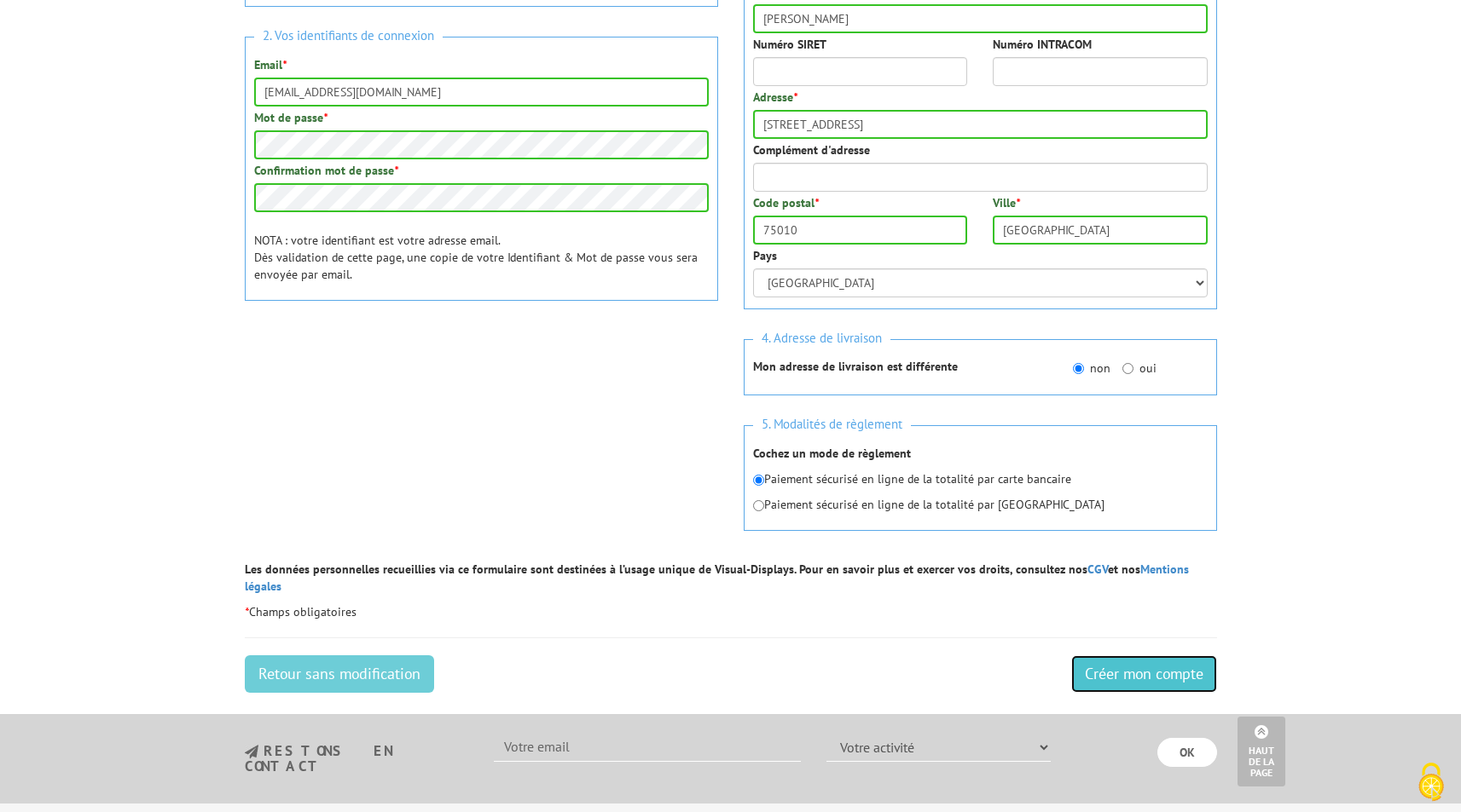
click at [986, 658] on input "Créer mon compte" at bounding box center [1143, 674] width 146 height 38
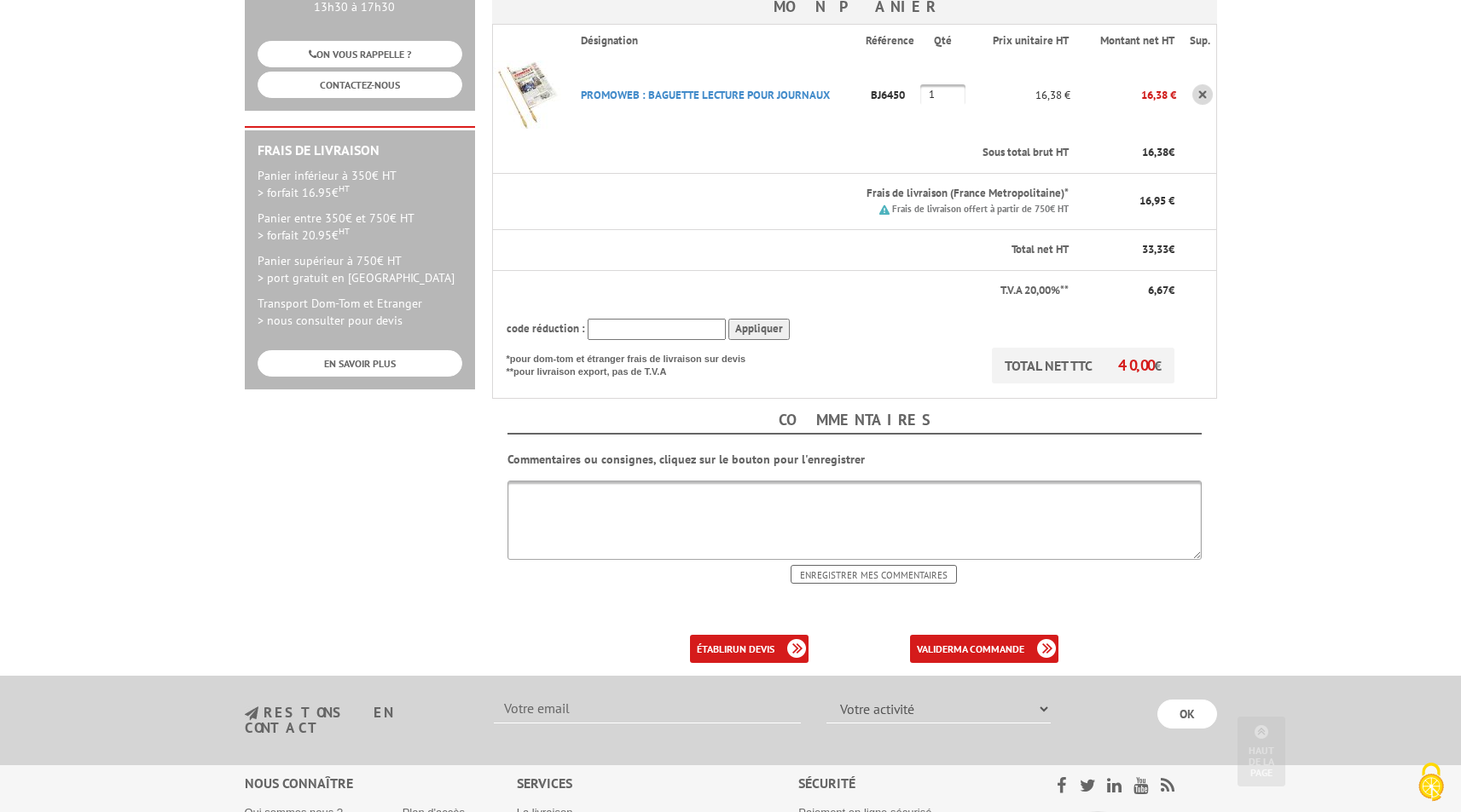
scroll to position [604, 0]
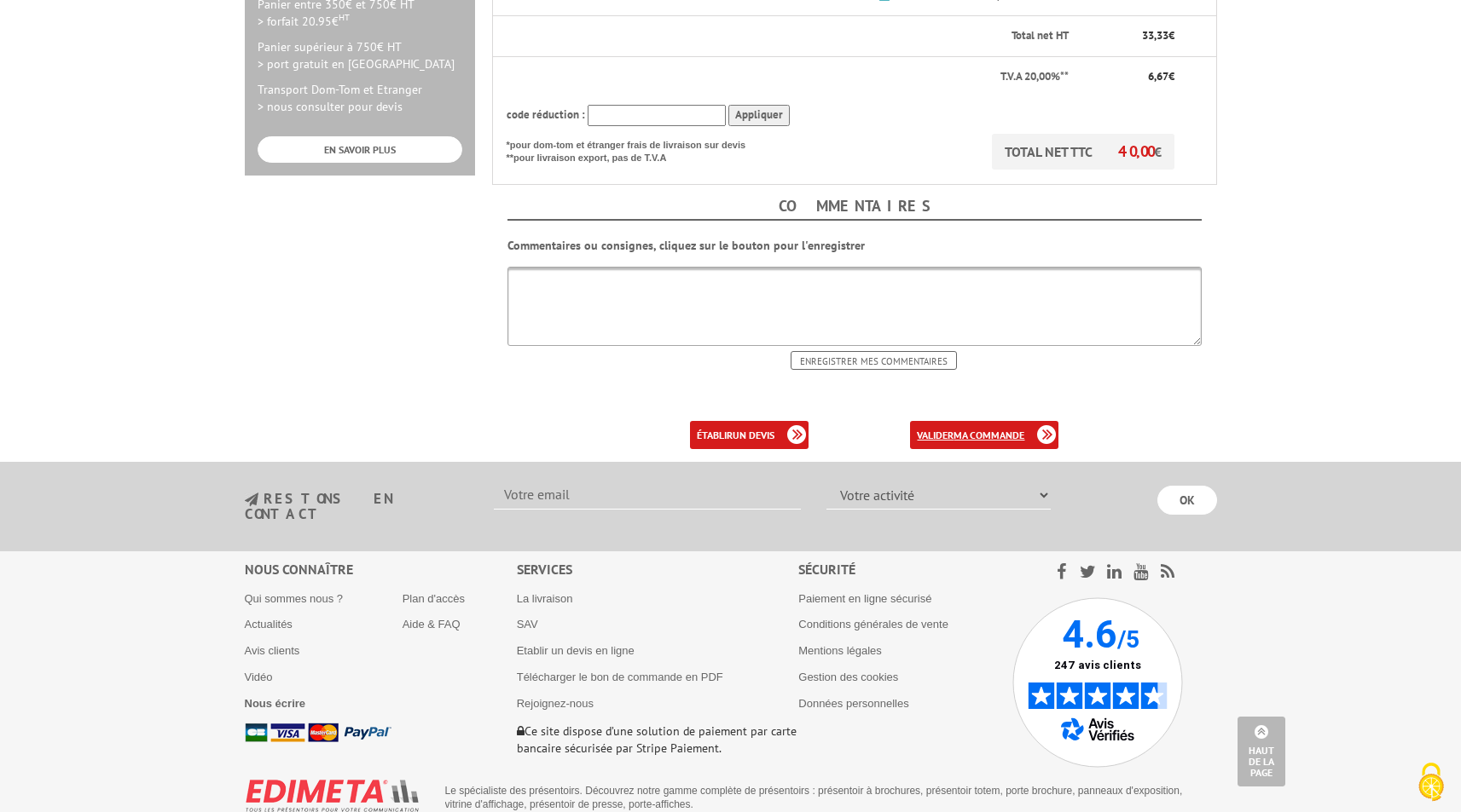
click at [982, 429] on b "ma commande" at bounding box center [988, 435] width 71 height 13
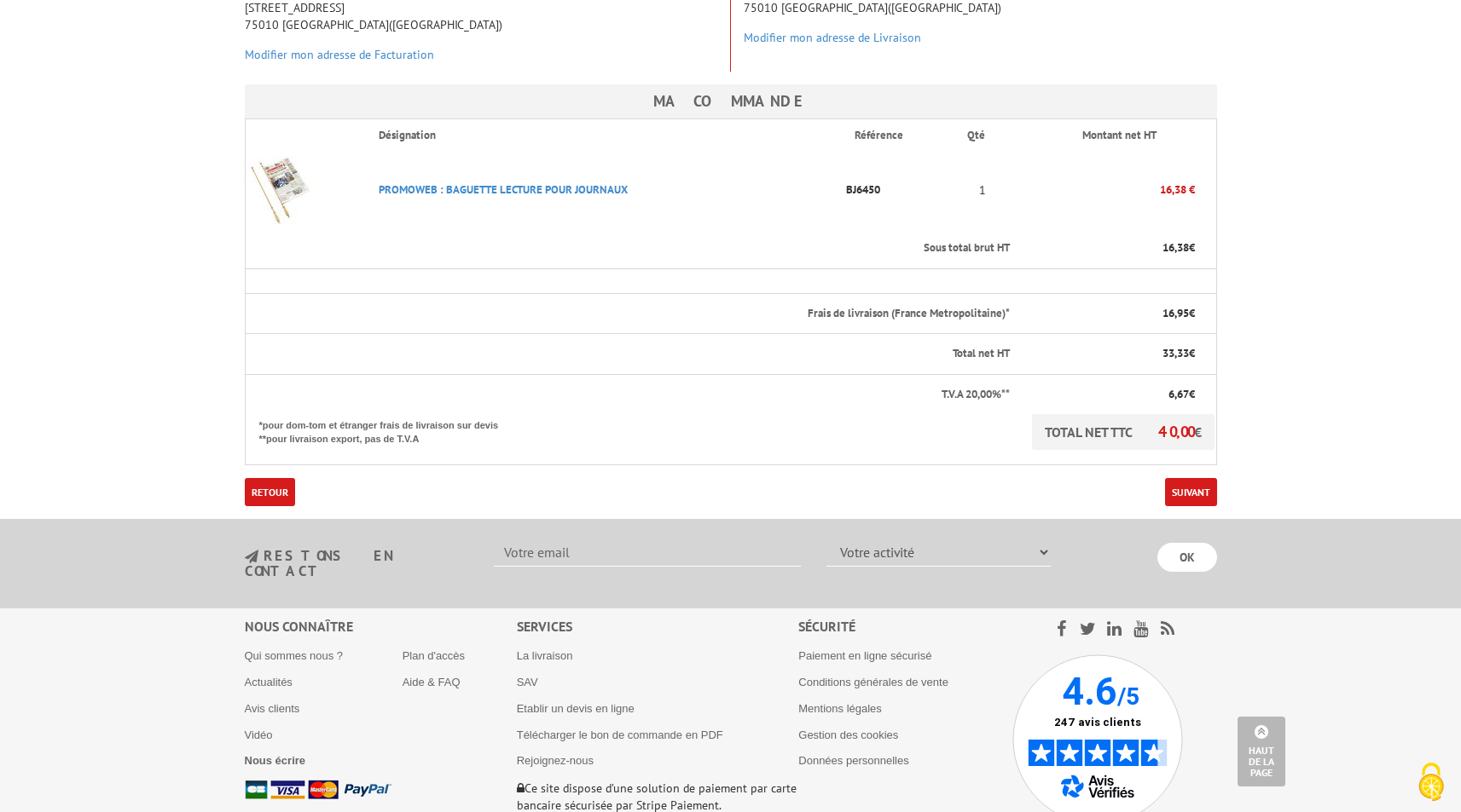
scroll to position [302, 0]
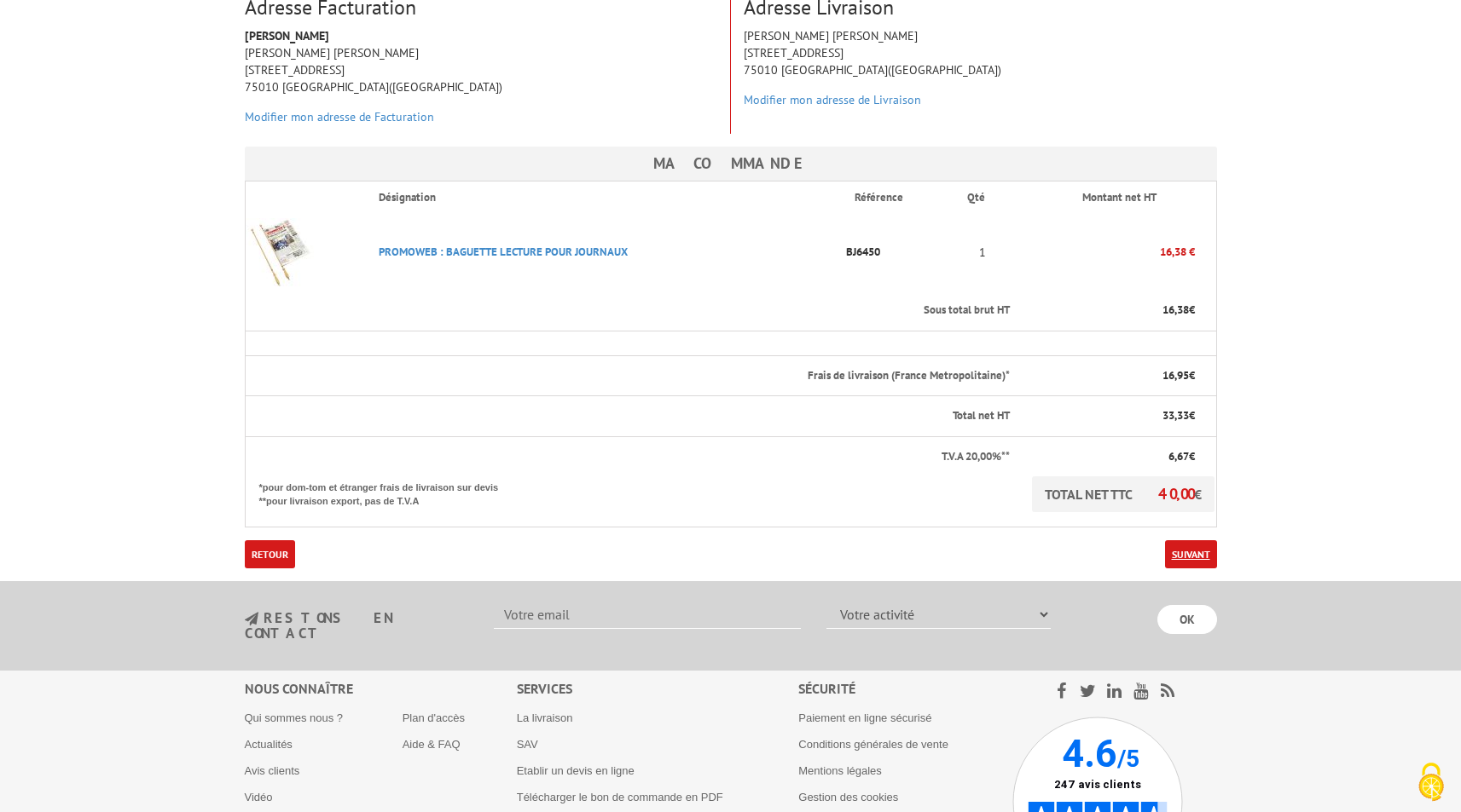
click at [1182, 540] on link "Suivant" at bounding box center [1190, 554] width 52 height 28
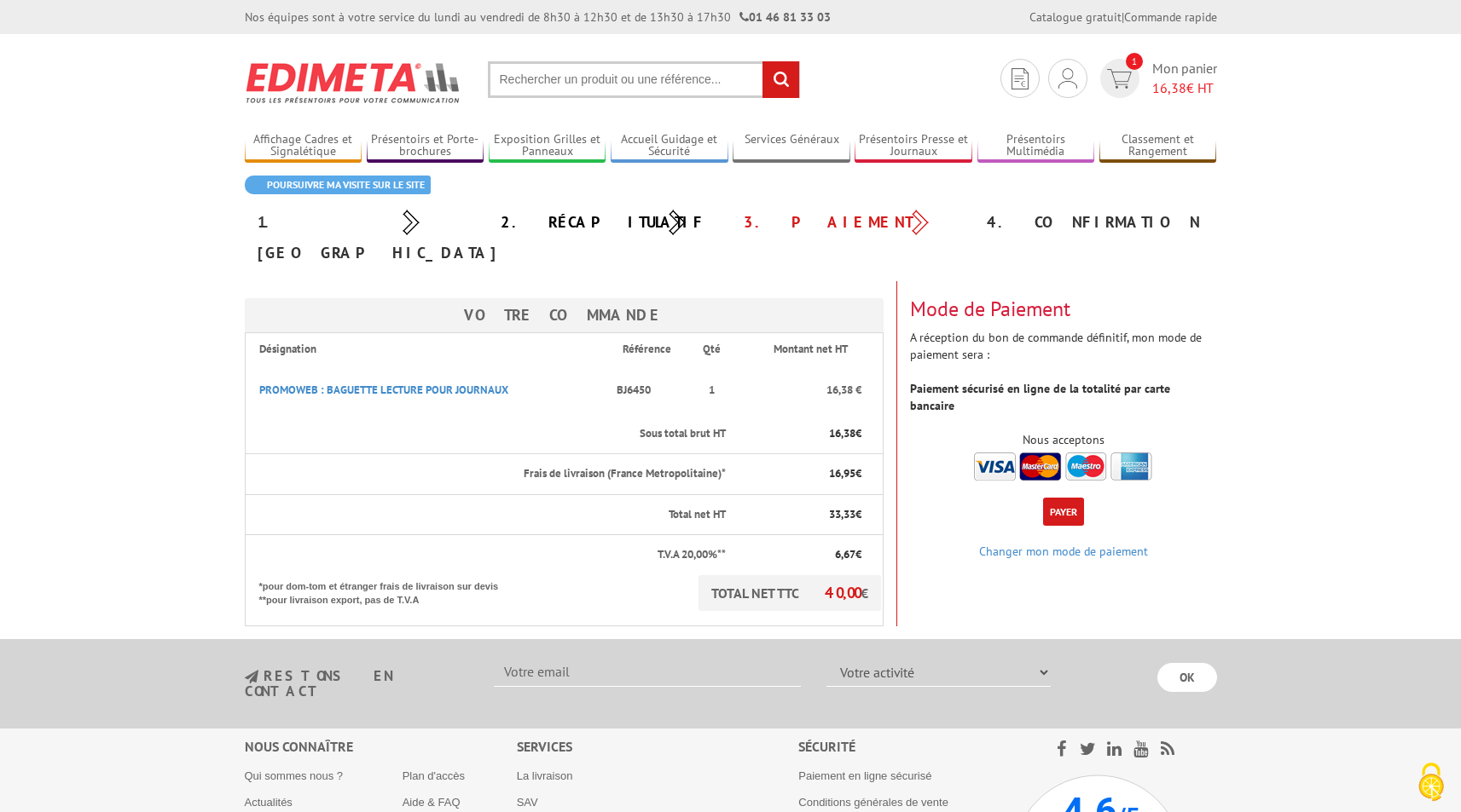
click at [1005, 453] on img at bounding box center [1063, 467] width 179 height 28
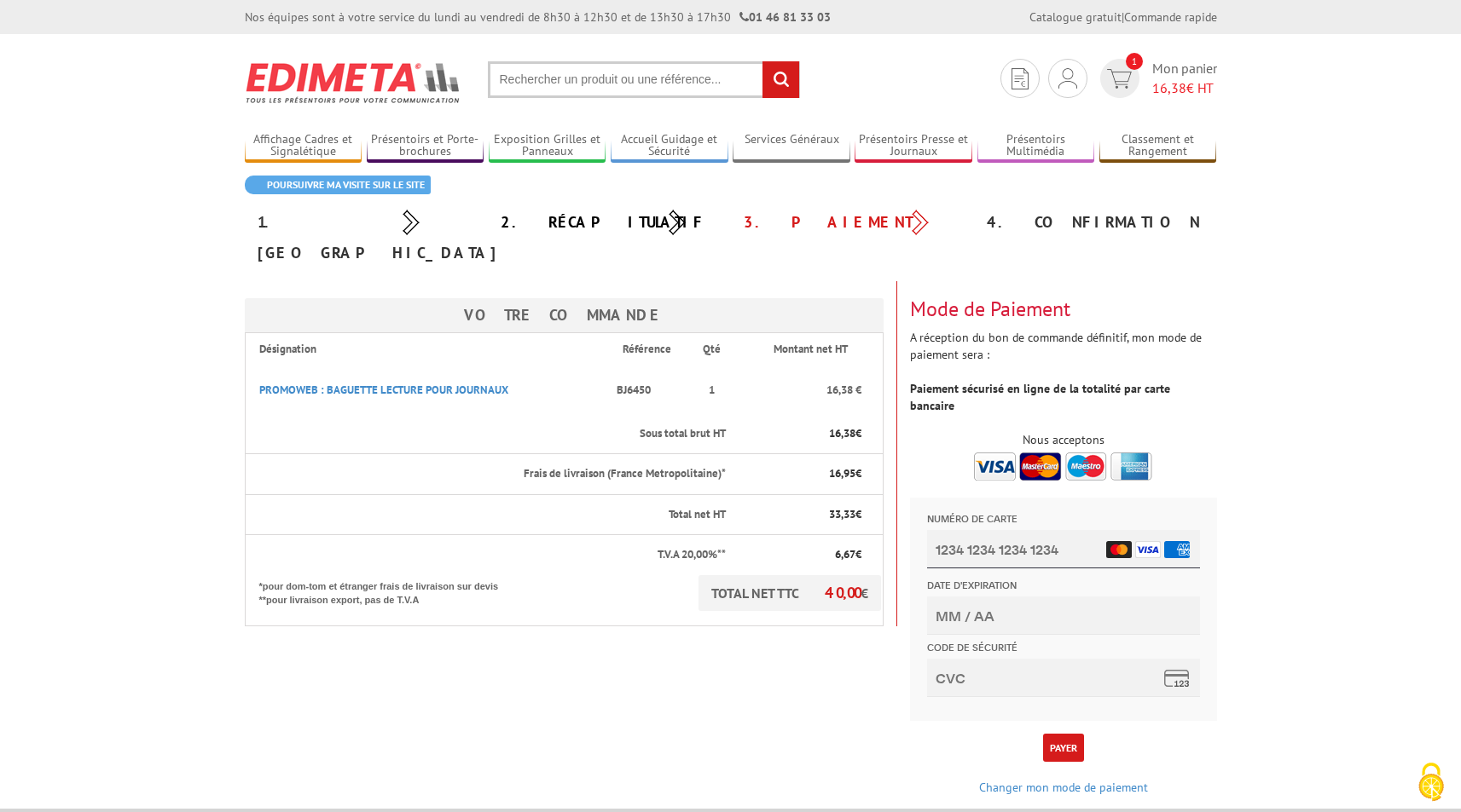
click at [990, 540] on input "Numéro de carte" at bounding box center [1062, 549] width 273 height 39
click at [999, 545] on input "Numéro de carte" at bounding box center [1062, 549] width 273 height 39
paste input "[CREDIT_CARD_NUMBER]"
type input "[CREDIT_CARD_NUMBER]"
click at [985, 609] on input "Date d'expiration" at bounding box center [1062, 616] width 273 height 39
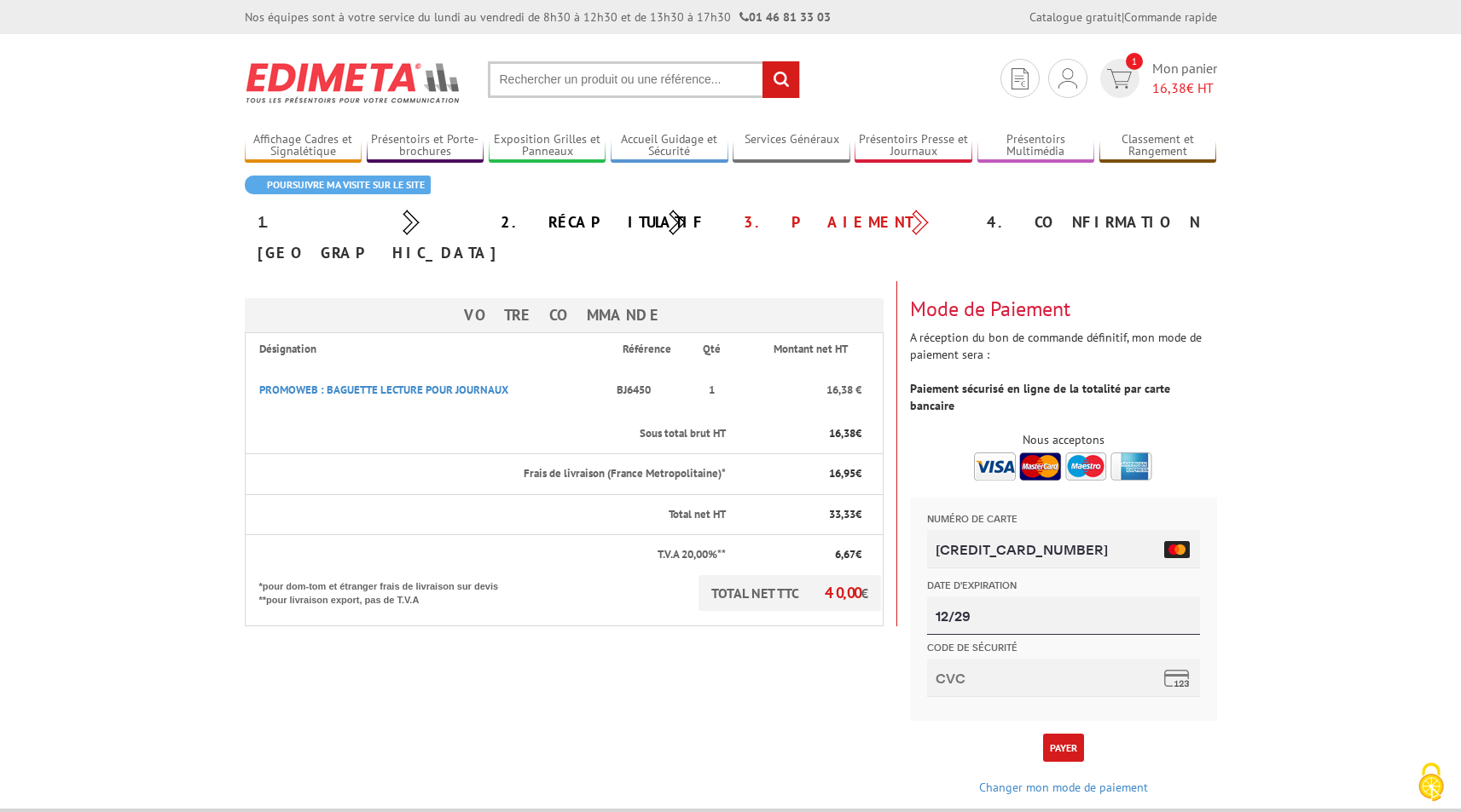
type input "12/29"
click at [990, 678] on input "Code de sécurité" at bounding box center [1062, 678] width 273 height 39
type input "832"
click at [1068, 734] on button "Payer" at bounding box center [1063, 748] width 41 height 28
